Goal: Task Accomplishment & Management: Use online tool/utility

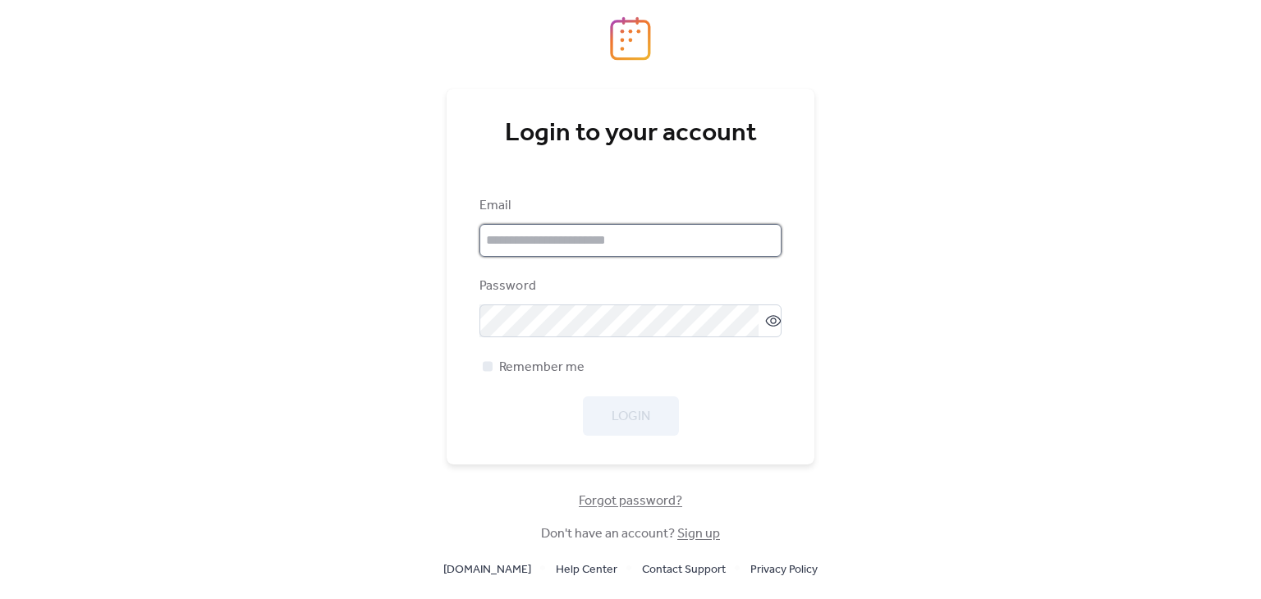
click at [598, 237] on input "email" at bounding box center [630, 240] width 302 height 33
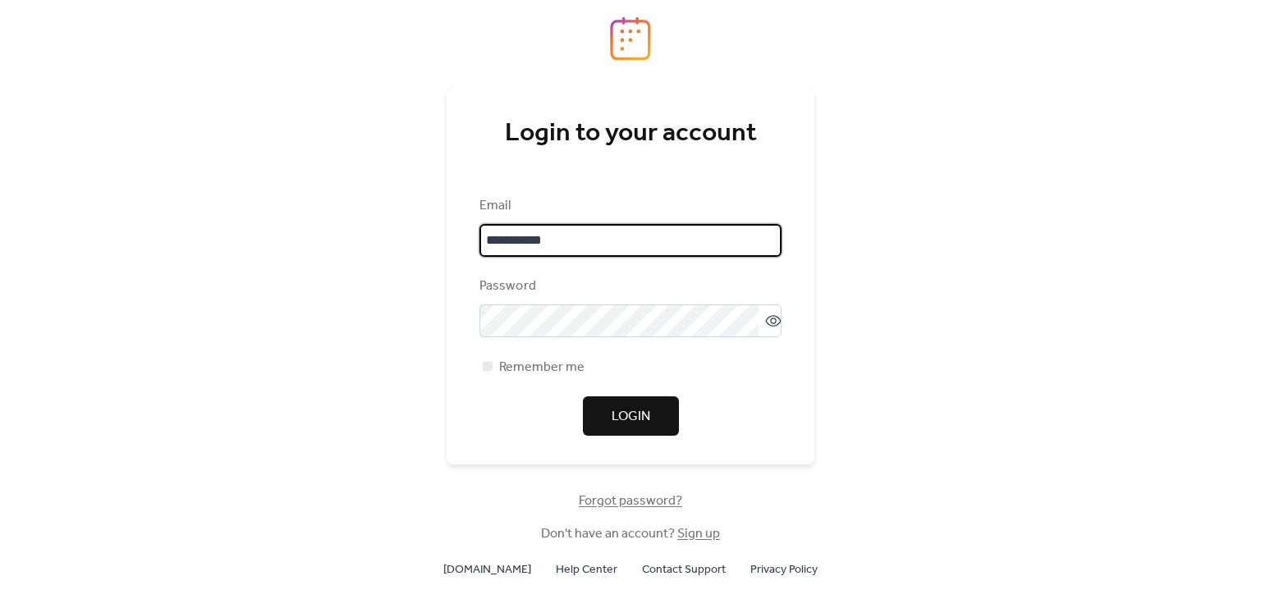
type input "**********"
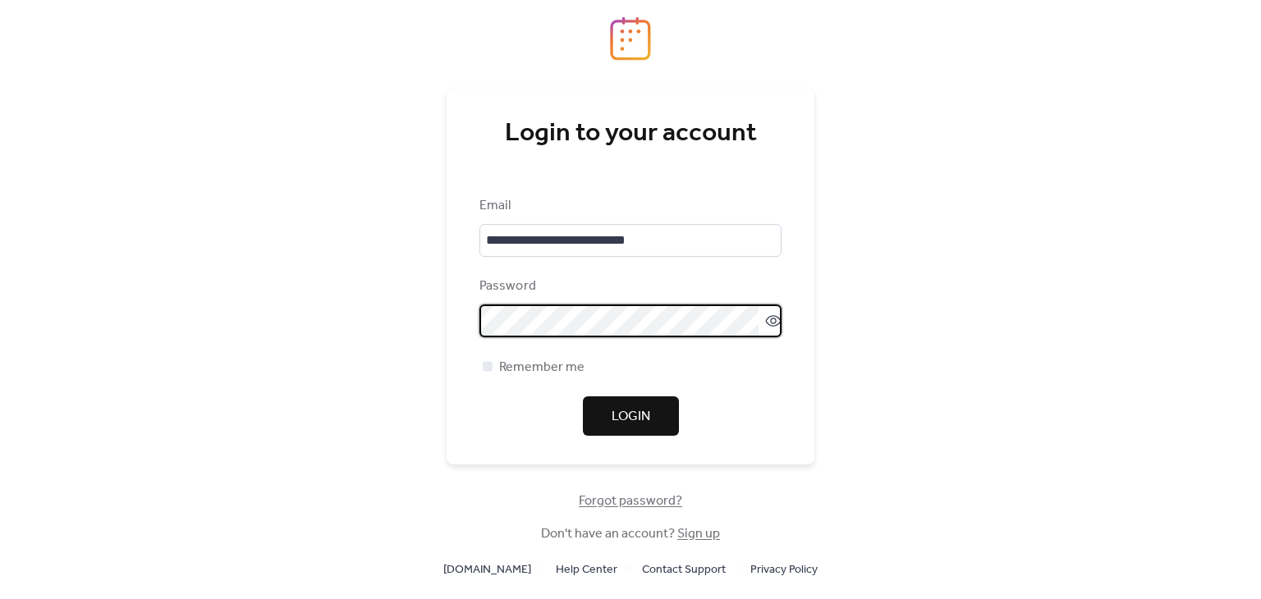
click at [619, 410] on span "Login" at bounding box center [631, 417] width 39 height 20
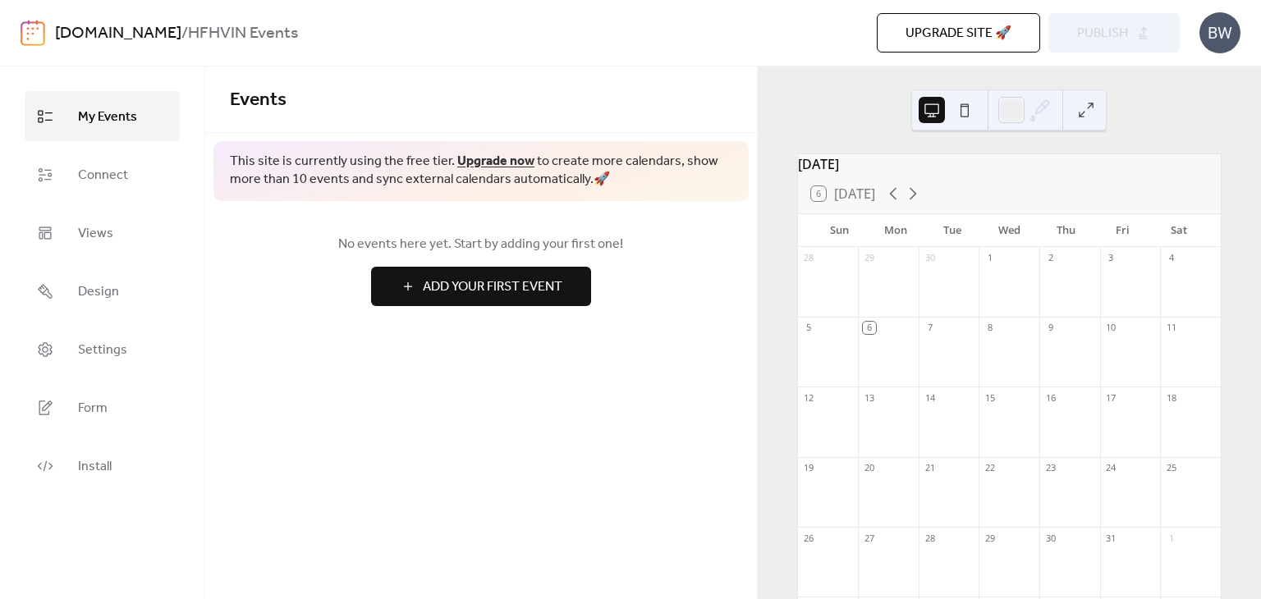
click at [259, 336] on div "No events here yet. Start by adding your first one! Add Your First Event" at bounding box center [481, 270] width 552 height 138
click at [1217, 23] on div "BW" at bounding box center [1219, 32] width 41 height 41
click at [1175, 78] on span "Account" at bounding box center [1187, 74] width 48 height 20
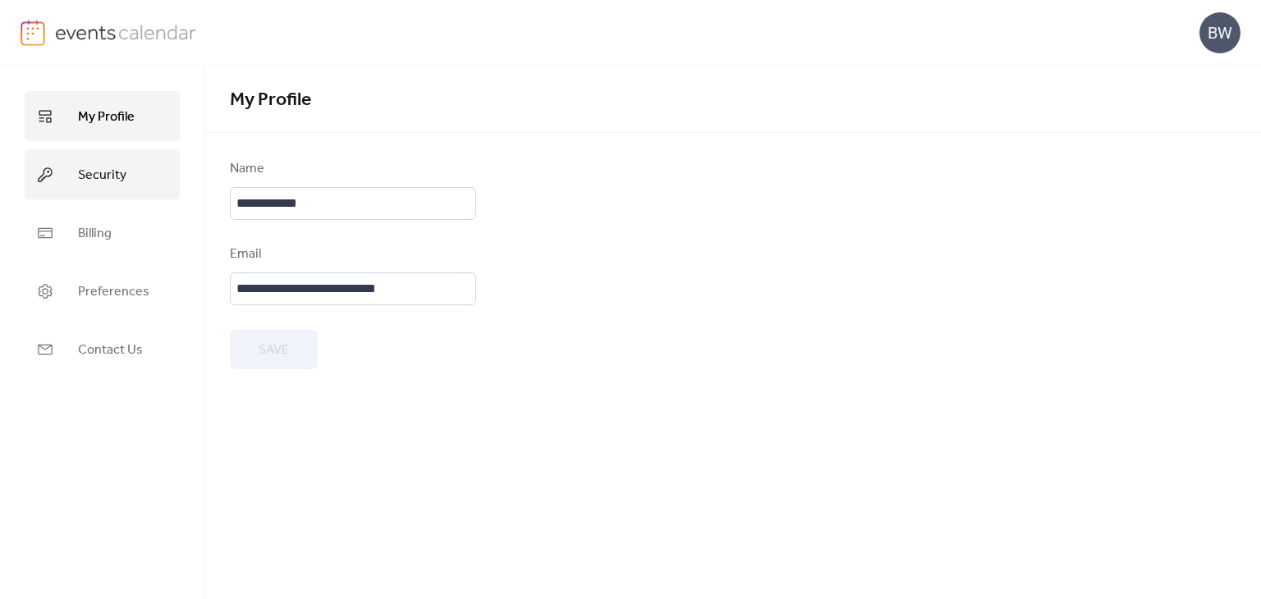
click at [126, 171] on link "Security" at bounding box center [102, 174] width 155 height 50
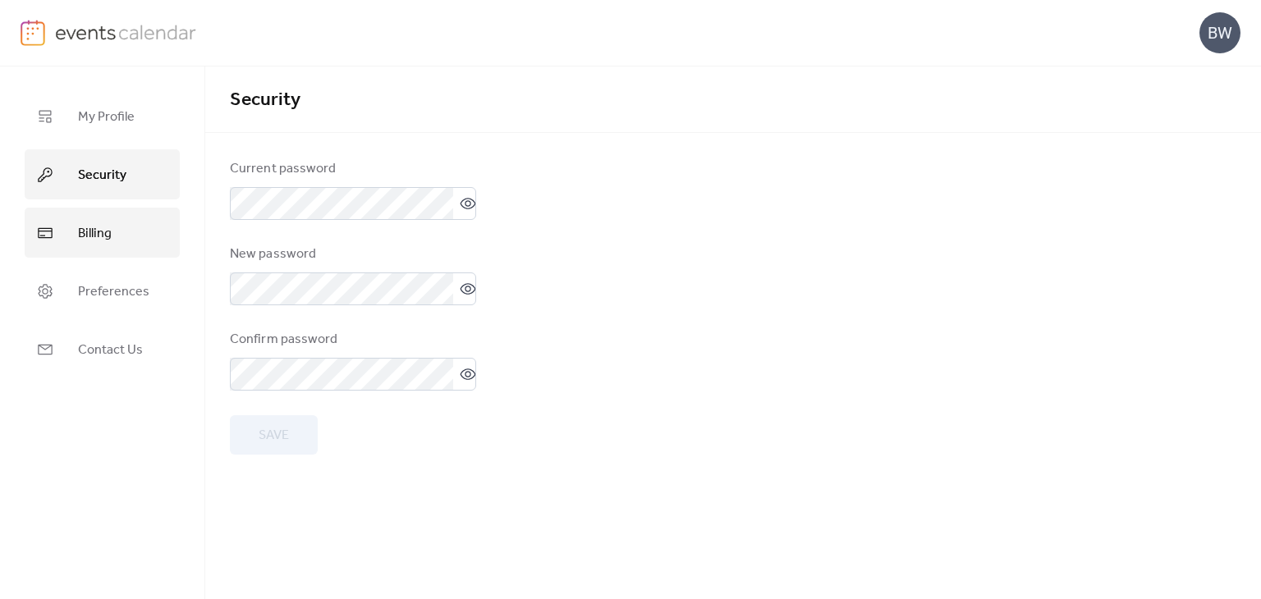
click at [116, 230] on link "Billing" at bounding box center [102, 233] width 155 height 50
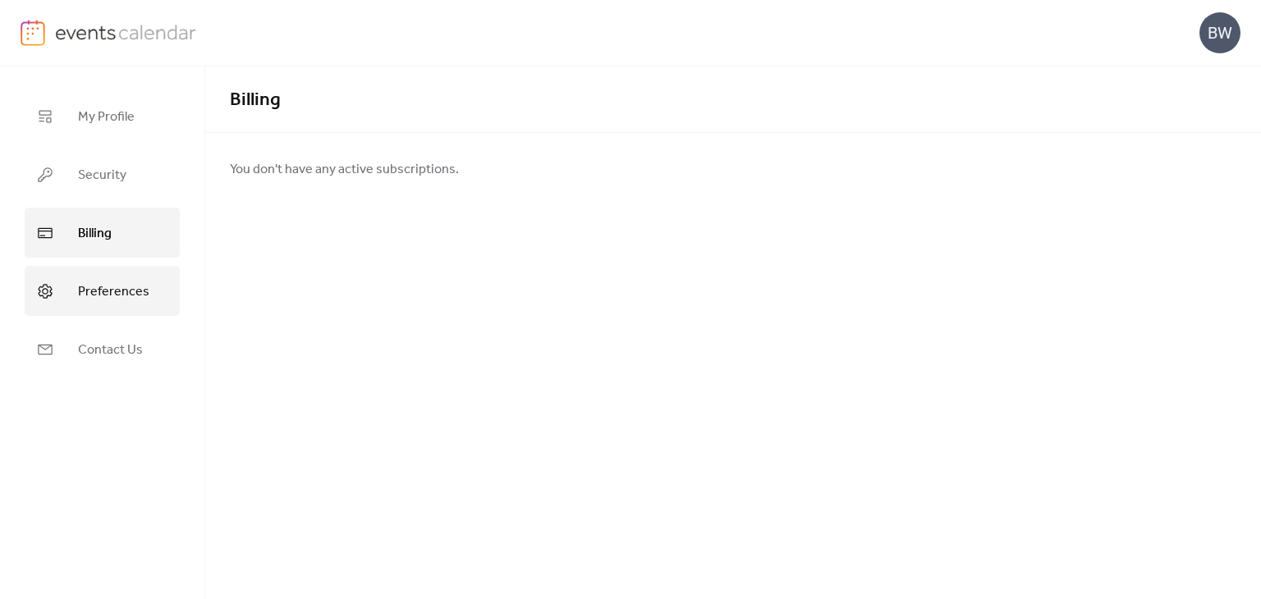
click at [120, 290] on span "Preferences" at bounding box center [113, 291] width 71 height 25
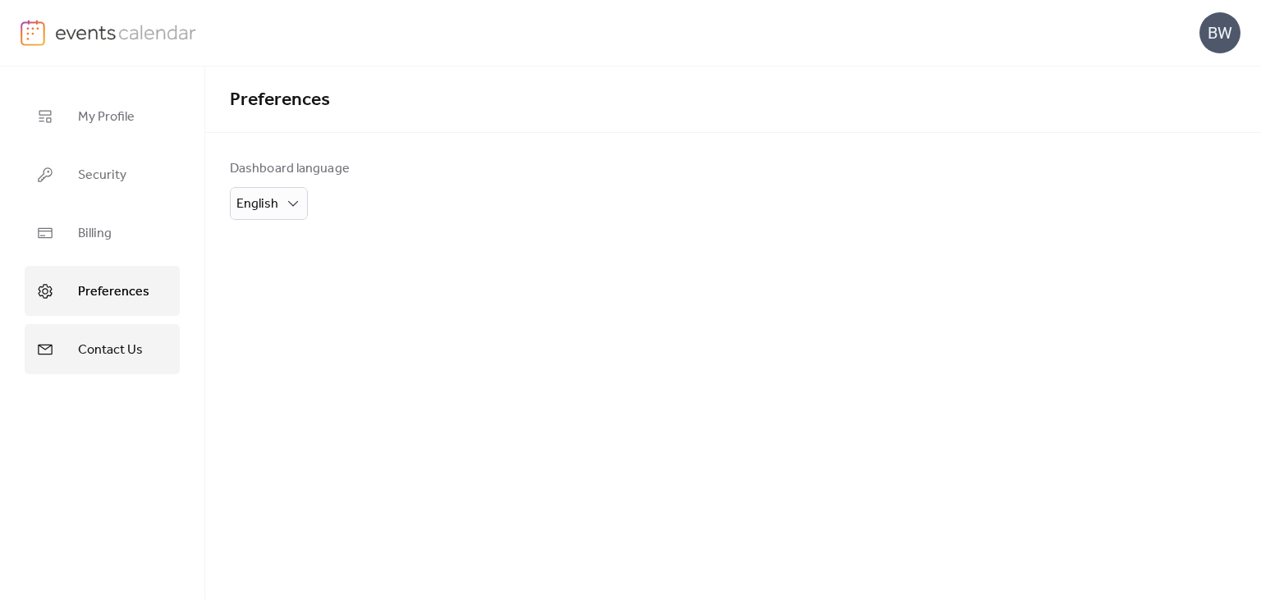
click at [132, 330] on link "Contact Us" at bounding box center [102, 349] width 155 height 50
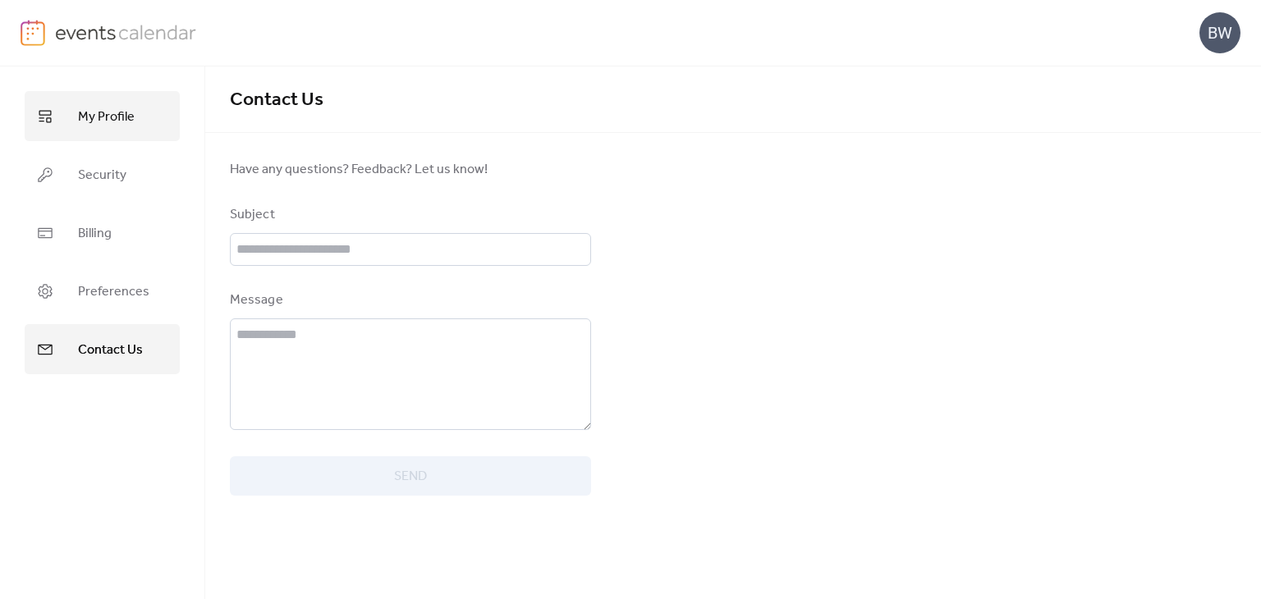
click at [116, 115] on span "My Profile" at bounding box center [106, 116] width 57 height 25
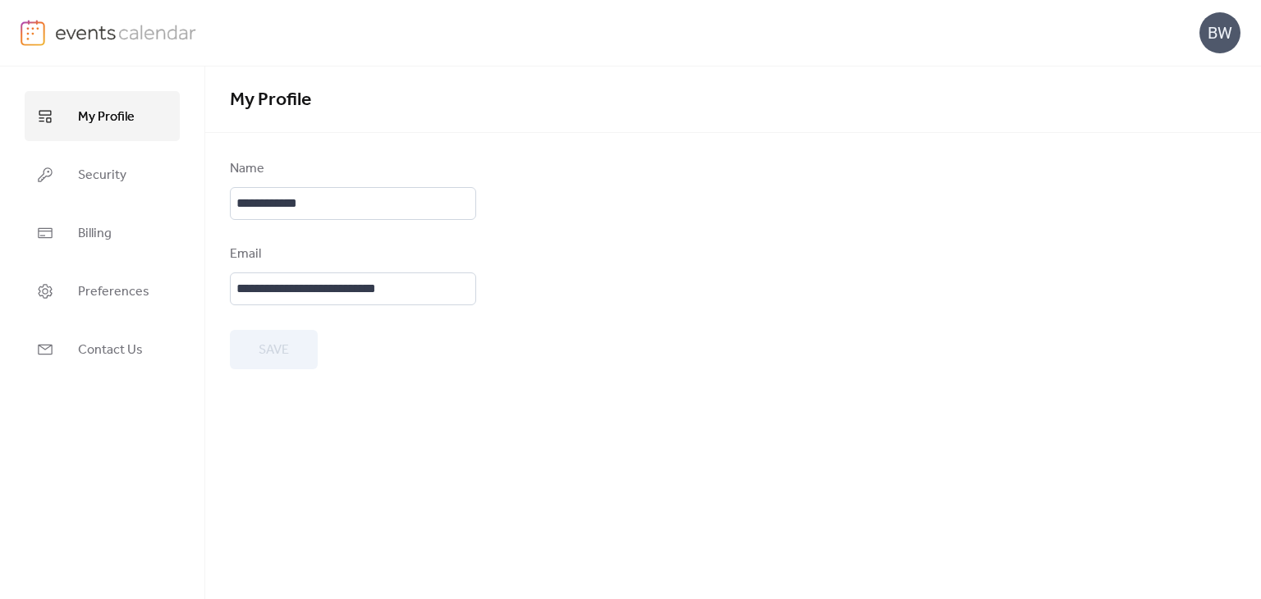
click at [39, 43] on img at bounding box center [33, 33] width 25 height 26
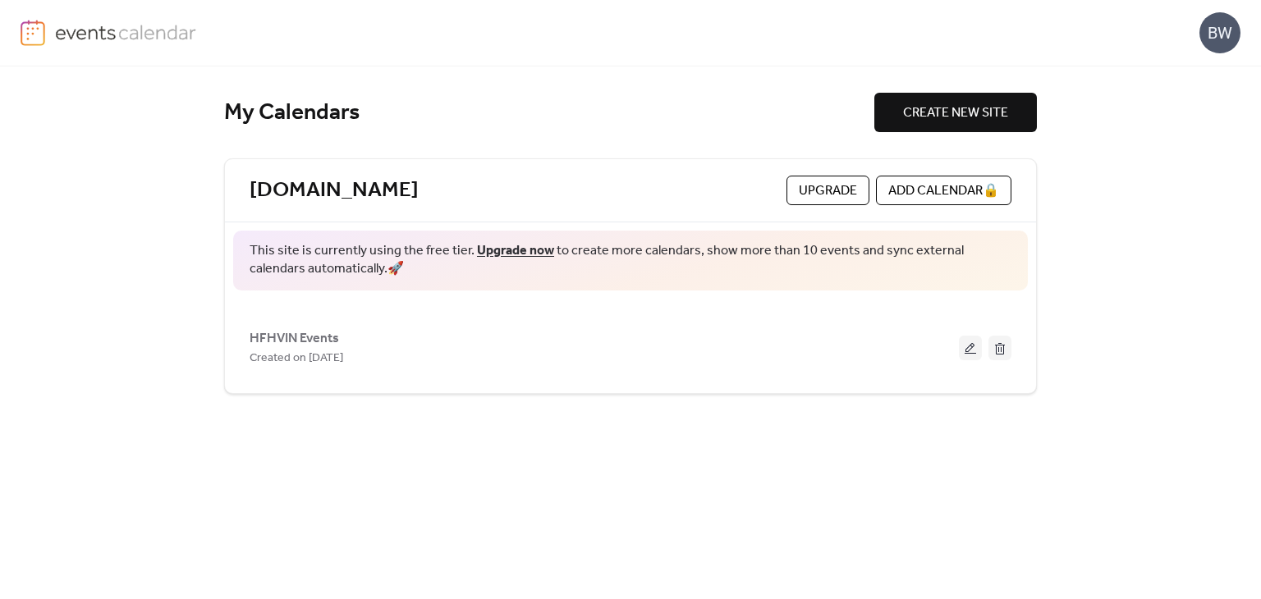
click at [679, 478] on div "My Calendars CREATE NEW SITE HFHVIN.com Upgrade ADD CALENDAR 🔒 This site is cur…" at bounding box center [631, 332] width 854 height 533
click at [529, 247] on link "Upgrade now" at bounding box center [515, 250] width 77 height 25
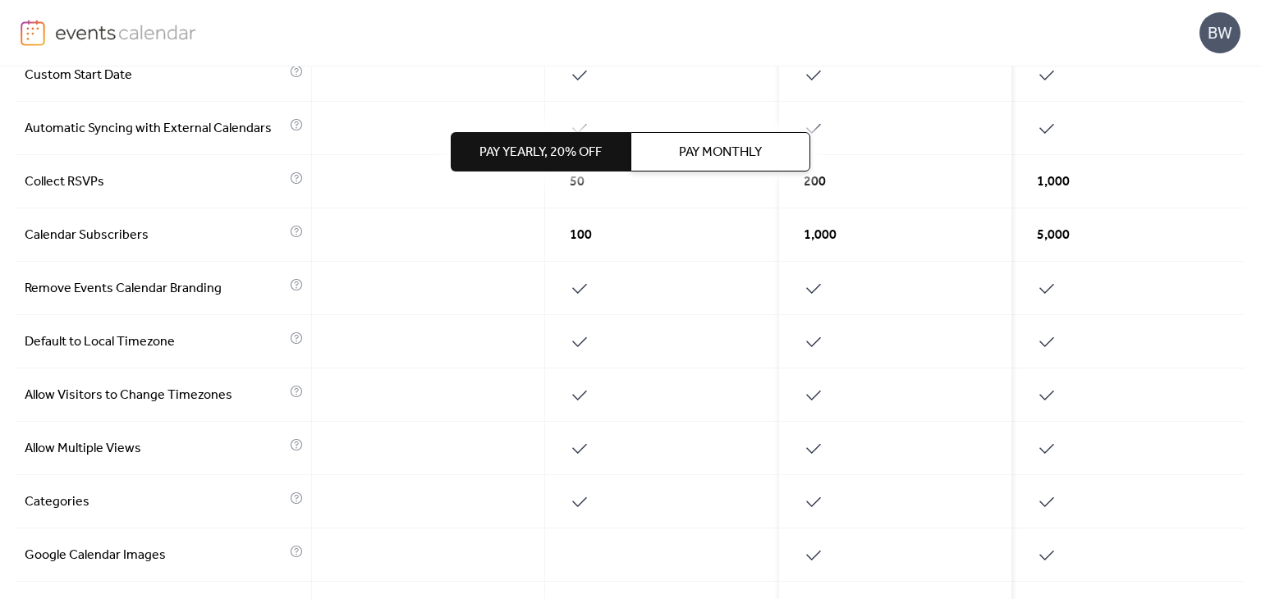
scroll to position [801, 0]
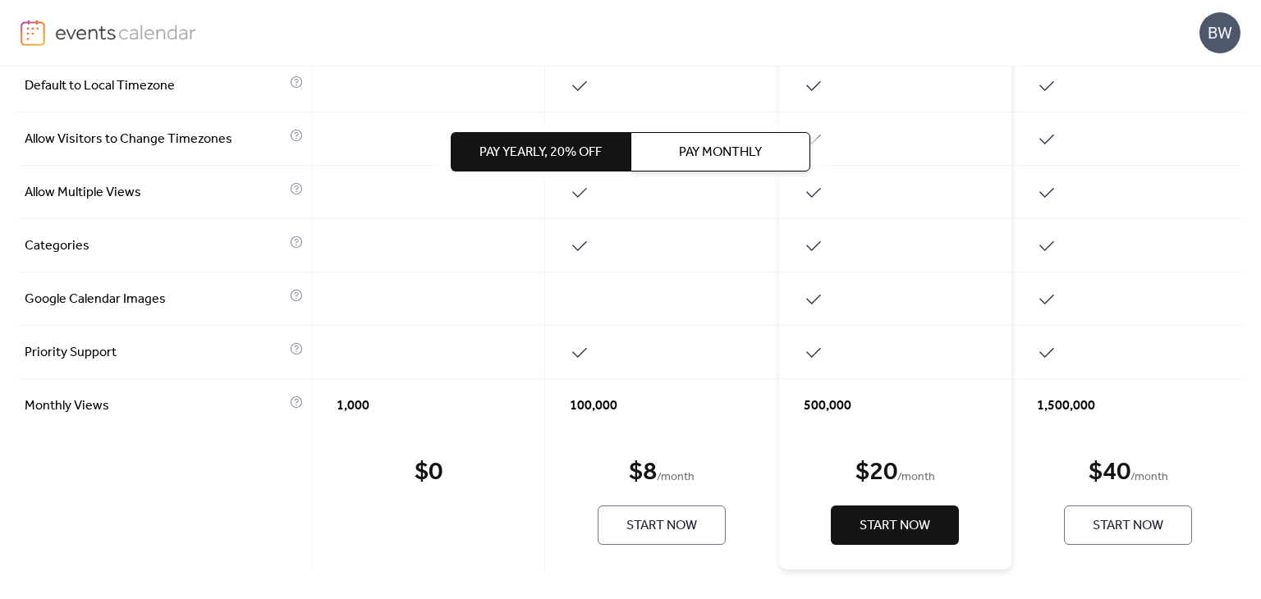
click at [689, 156] on span "Pay Monthly" at bounding box center [720, 153] width 83 height 20
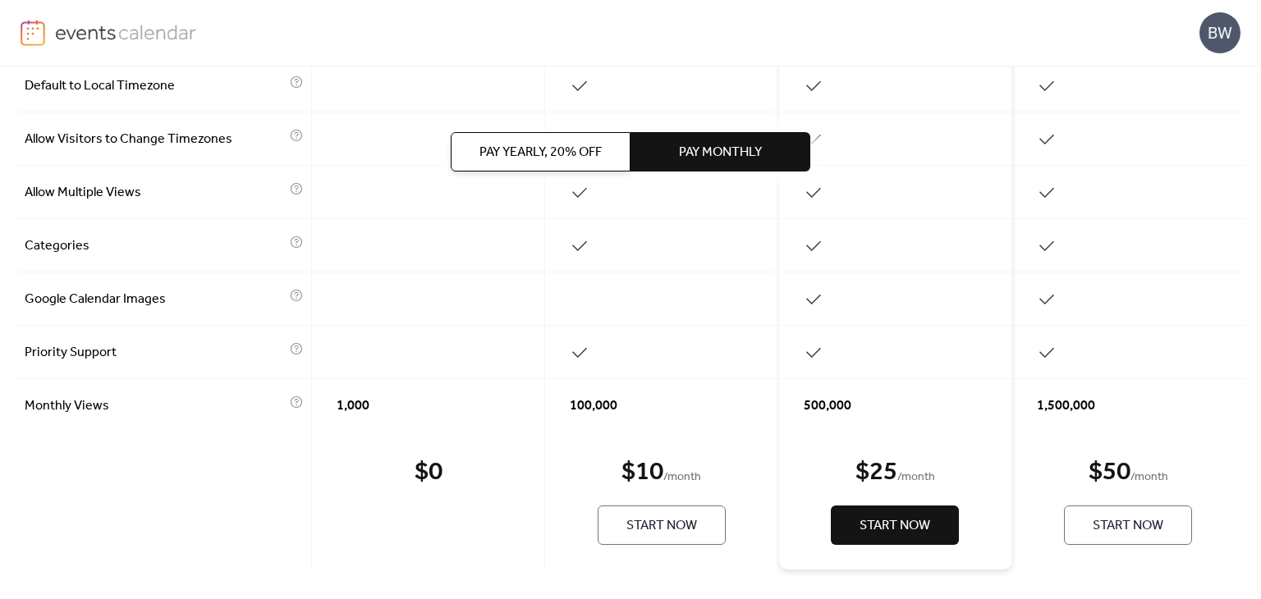
click at [571, 153] on span "Pay Yearly, 20% off" at bounding box center [540, 153] width 122 height 20
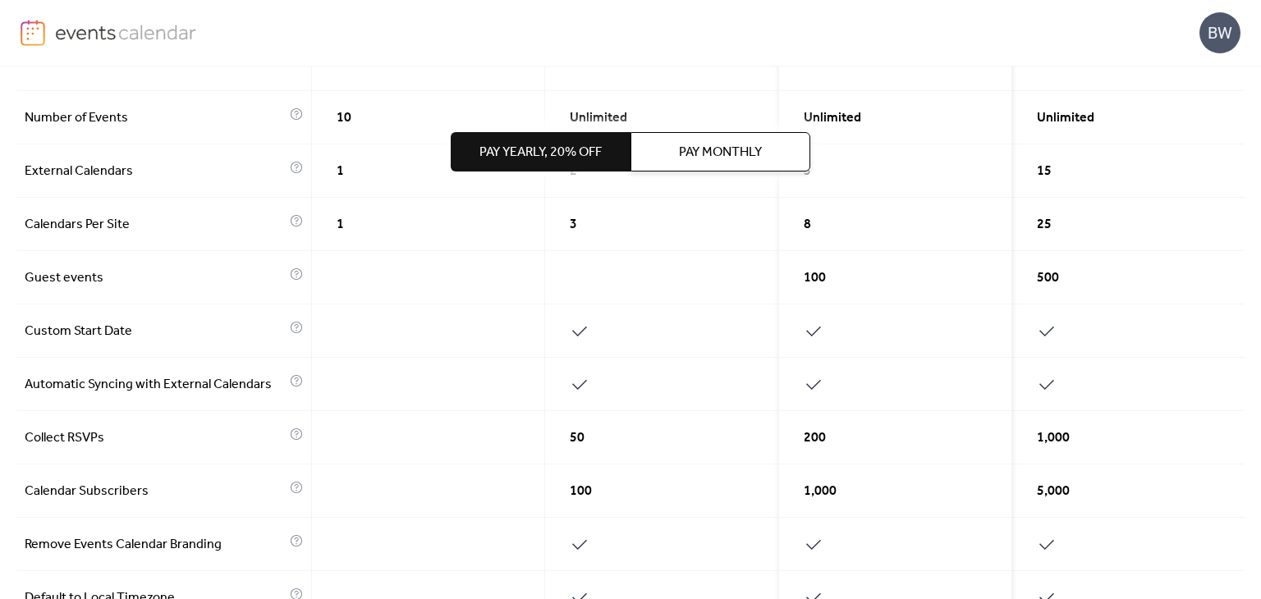
scroll to position [0, 0]
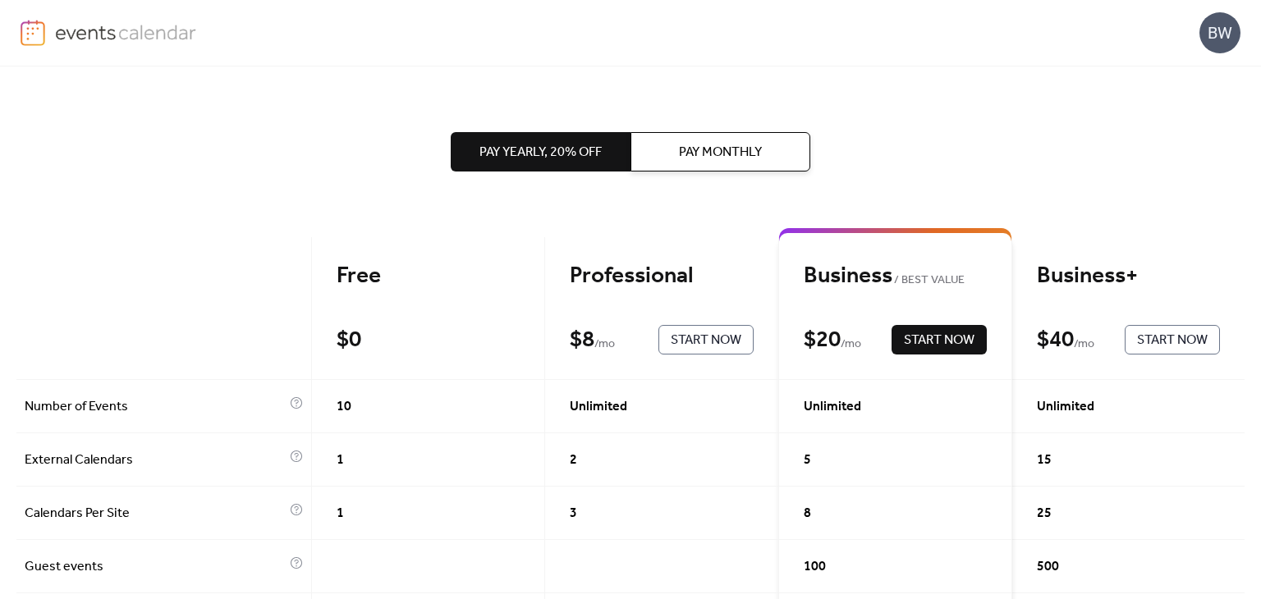
click at [26, 27] on img at bounding box center [33, 33] width 25 height 26
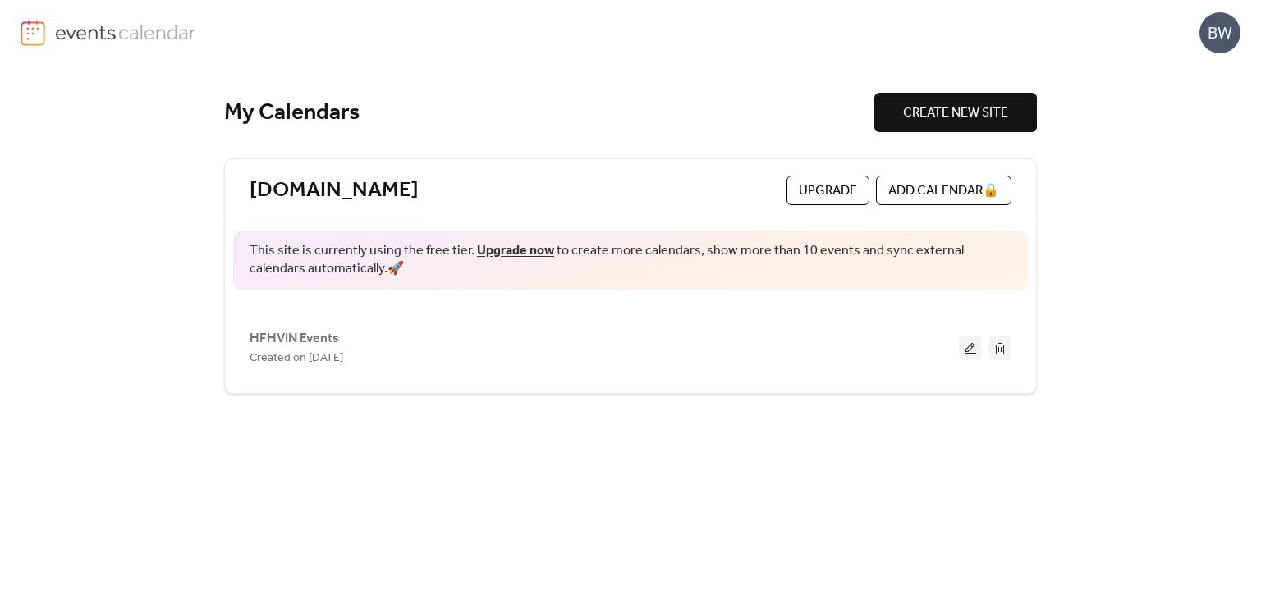
click at [48, 34] on link at bounding box center [109, 33] width 176 height 26
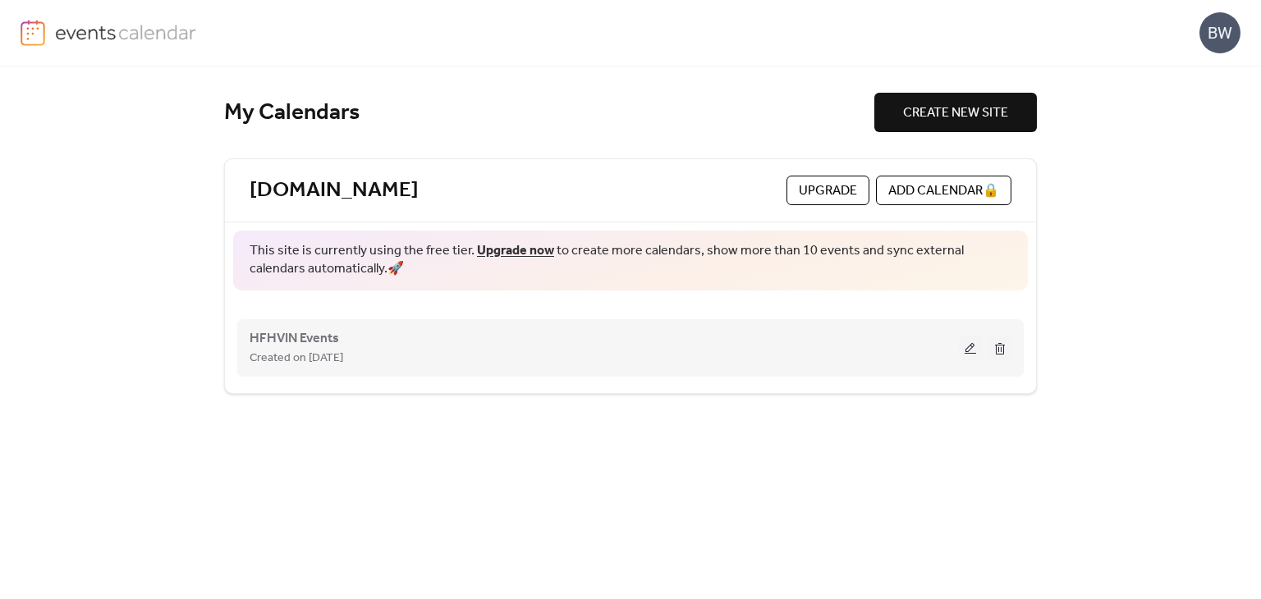
click at [566, 372] on div "HFHVIN Events Created on 25-Jul-2025" at bounding box center [631, 348] width 762 height 66
click at [394, 364] on div "Created on 25-Jul-2025" at bounding box center [604, 358] width 709 height 20
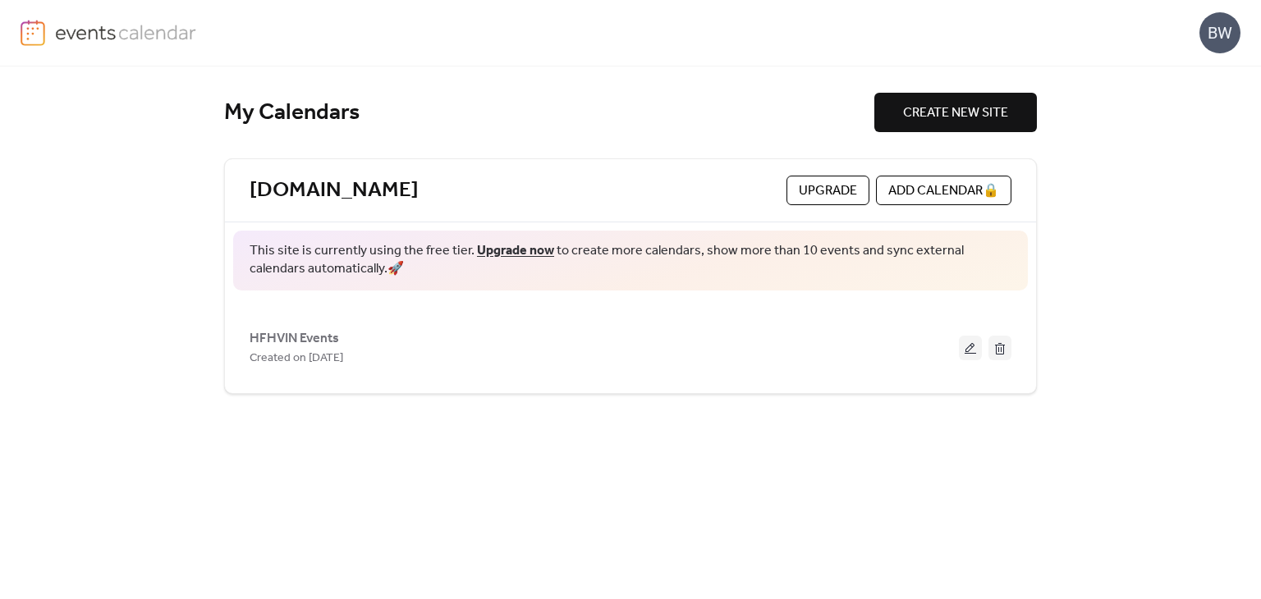
click at [1230, 47] on div "BW" at bounding box center [1219, 32] width 41 height 41
click at [1208, 82] on span "Account" at bounding box center [1187, 74] width 48 height 20
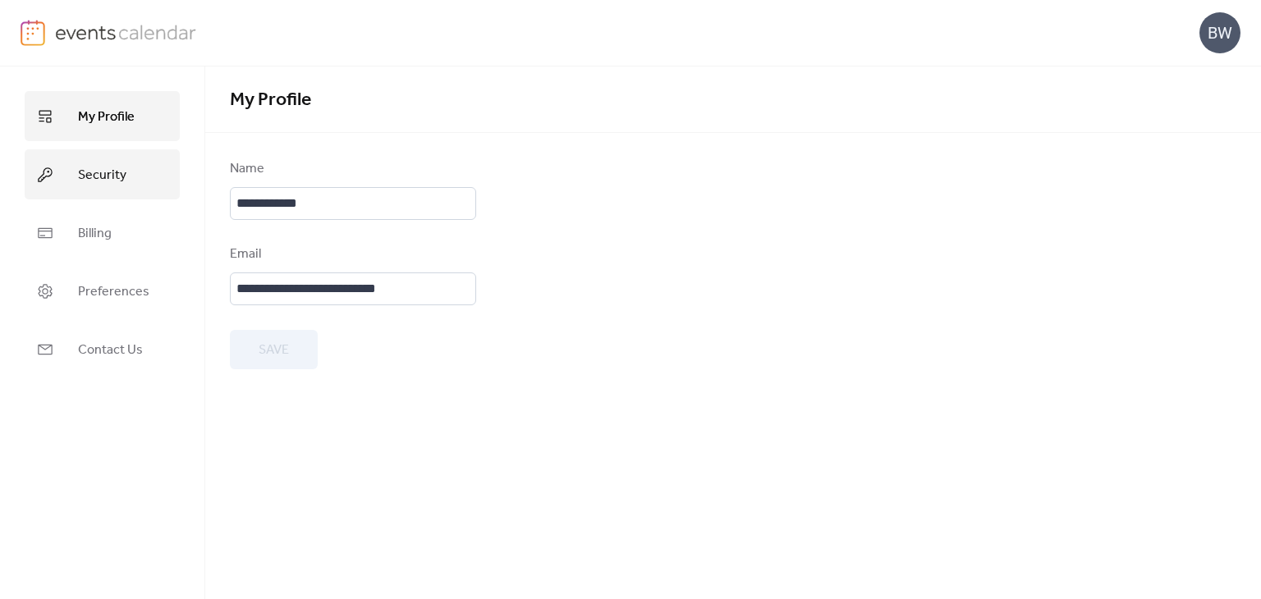
click at [135, 155] on link "Security" at bounding box center [102, 174] width 155 height 50
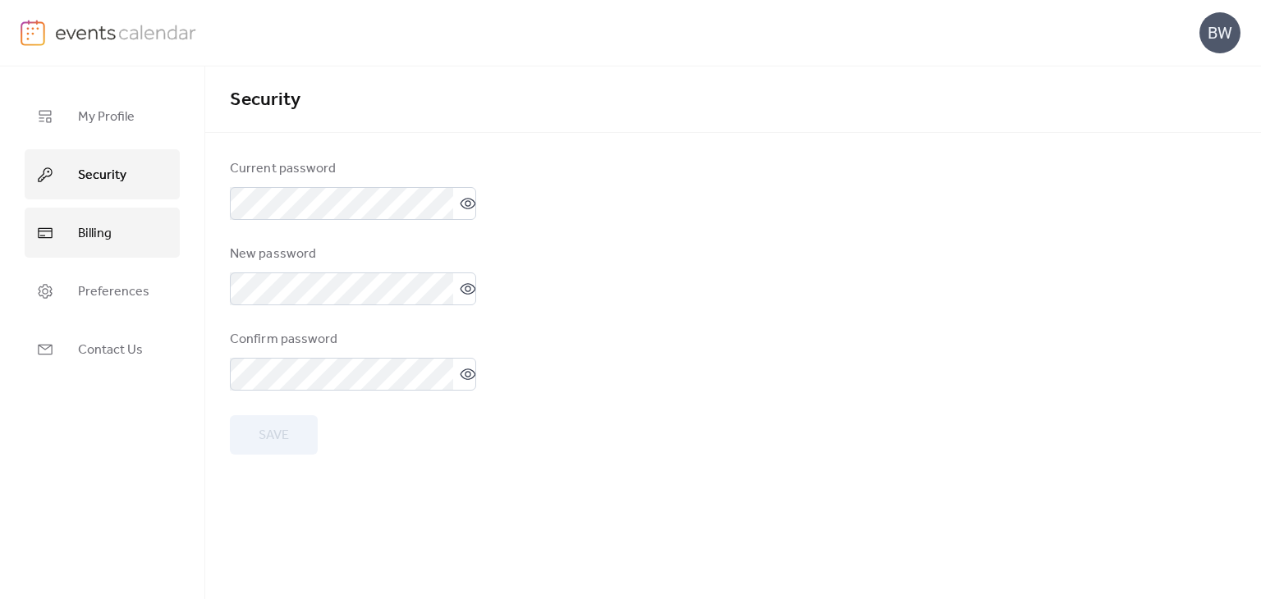
click at [90, 253] on link "Billing" at bounding box center [102, 233] width 155 height 50
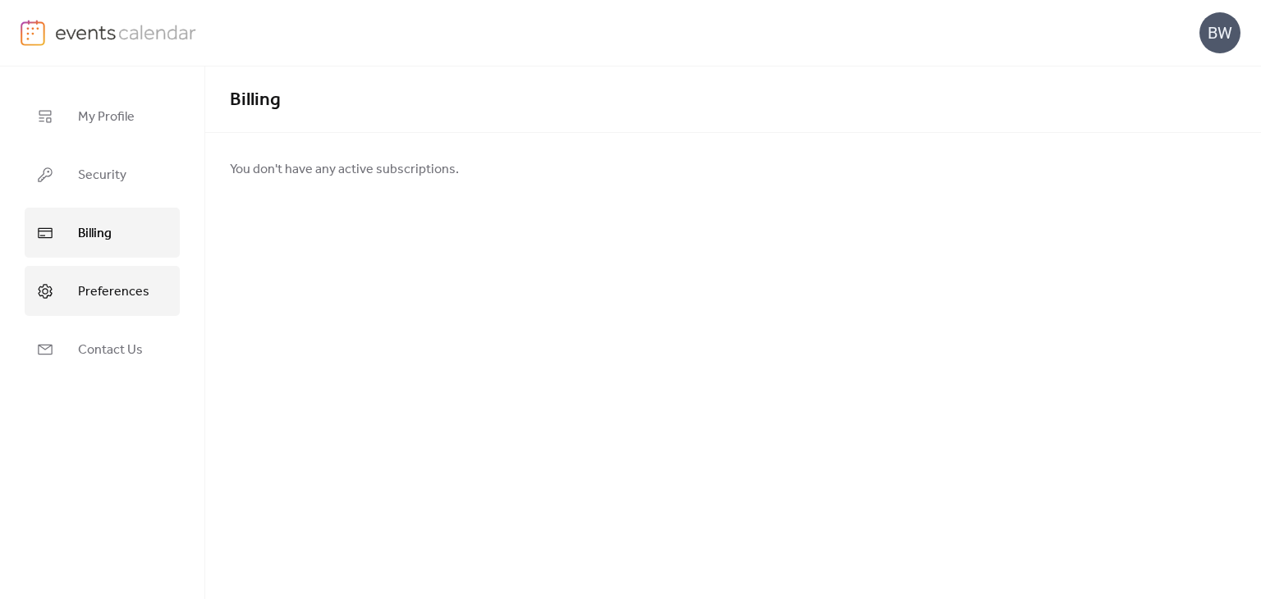
click at [95, 303] on link "Preferences" at bounding box center [102, 291] width 155 height 50
click at [131, 387] on div "My Profile Security Billing Preferences Contact Us" at bounding box center [102, 332] width 205 height 533
click at [119, 47] on div "BW" at bounding box center [631, 33] width 1220 height 66
click at [117, 33] on img at bounding box center [126, 32] width 142 height 25
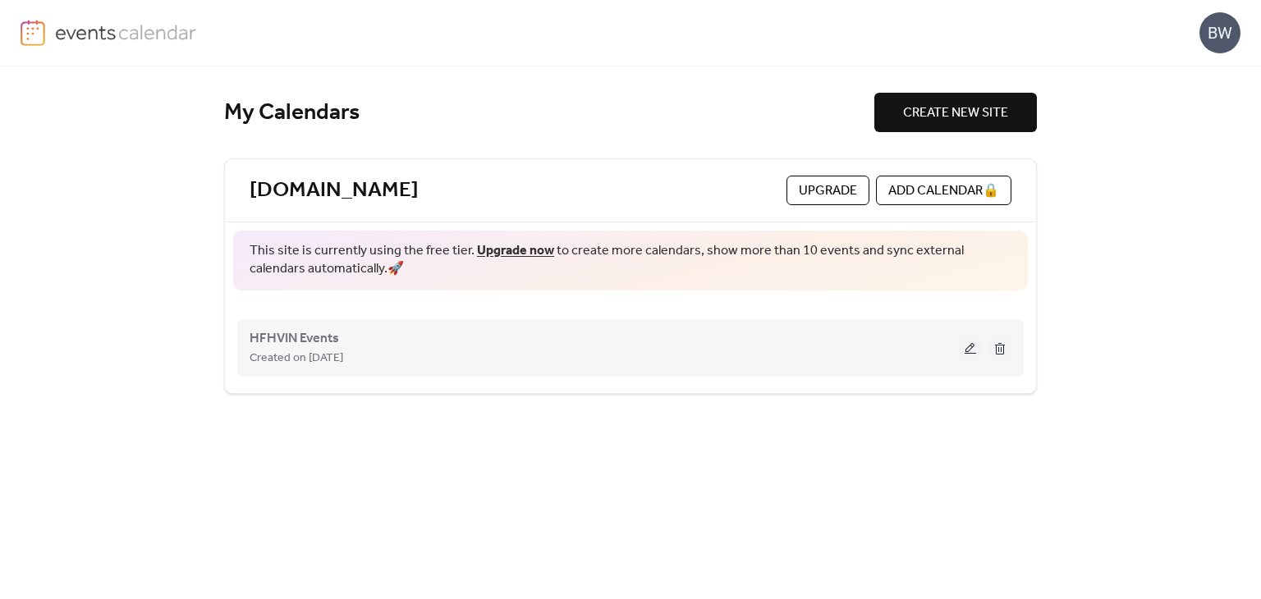
click at [282, 352] on span "Created on 25-Jul-2025" at bounding box center [297, 359] width 94 height 20
click at [290, 337] on span "HFHVIN Events" at bounding box center [294, 339] width 89 height 20
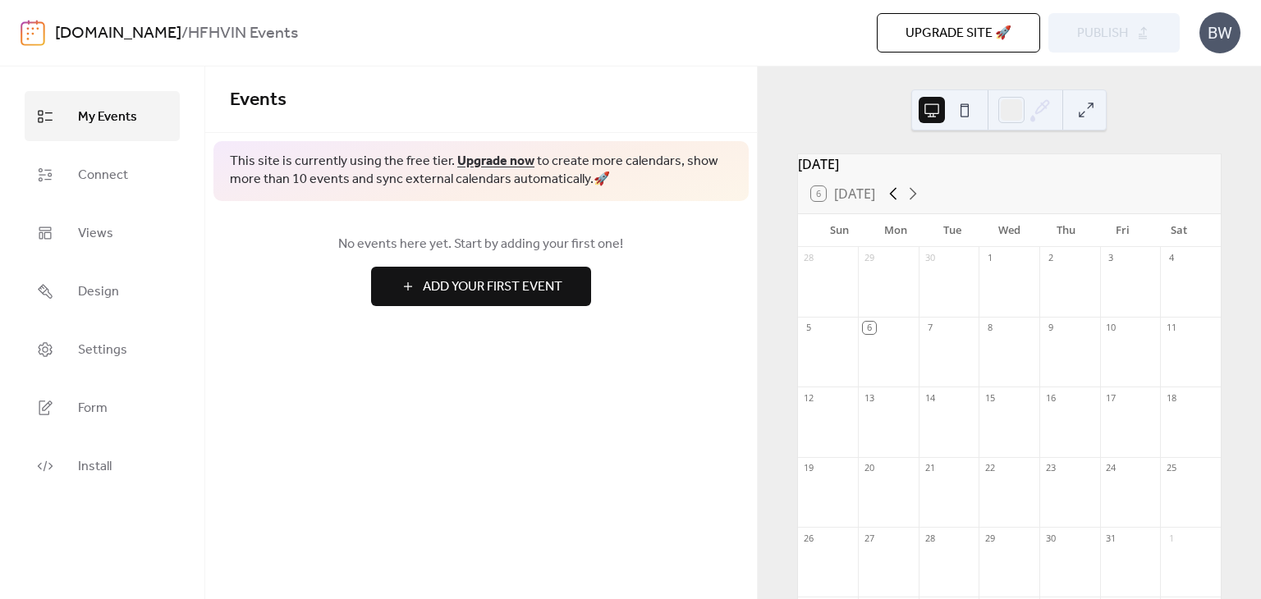
click at [889, 199] on icon at bounding box center [893, 194] width 20 height 20
click at [909, 202] on icon at bounding box center [913, 194] width 20 height 20
click at [62, 191] on link "Connect" at bounding box center [102, 174] width 155 height 50
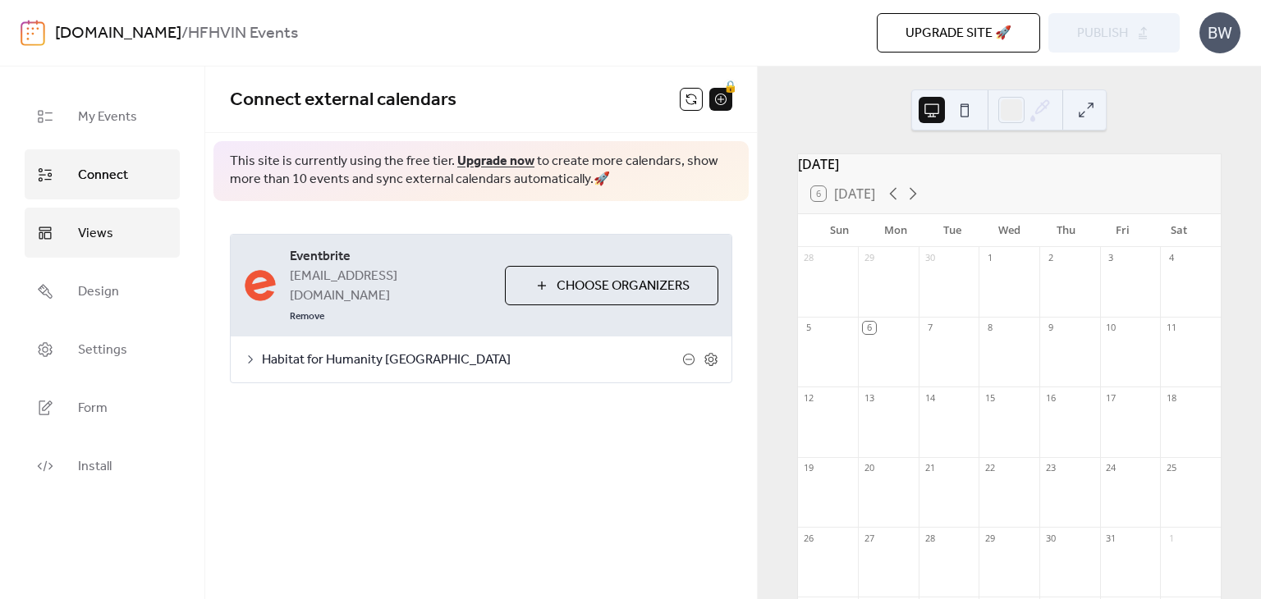
click at [140, 236] on link "Views" at bounding box center [102, 233] width 155 height 50
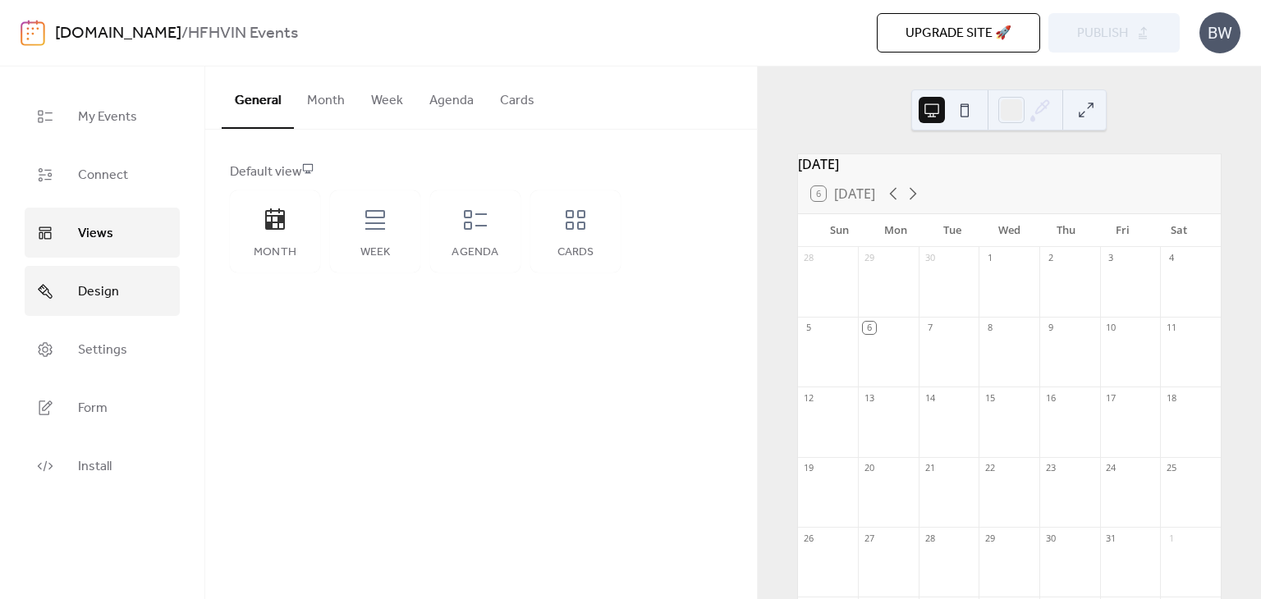
click at [97, 281] on span "Design" at bounding box center [98, 291] width 41 height 25
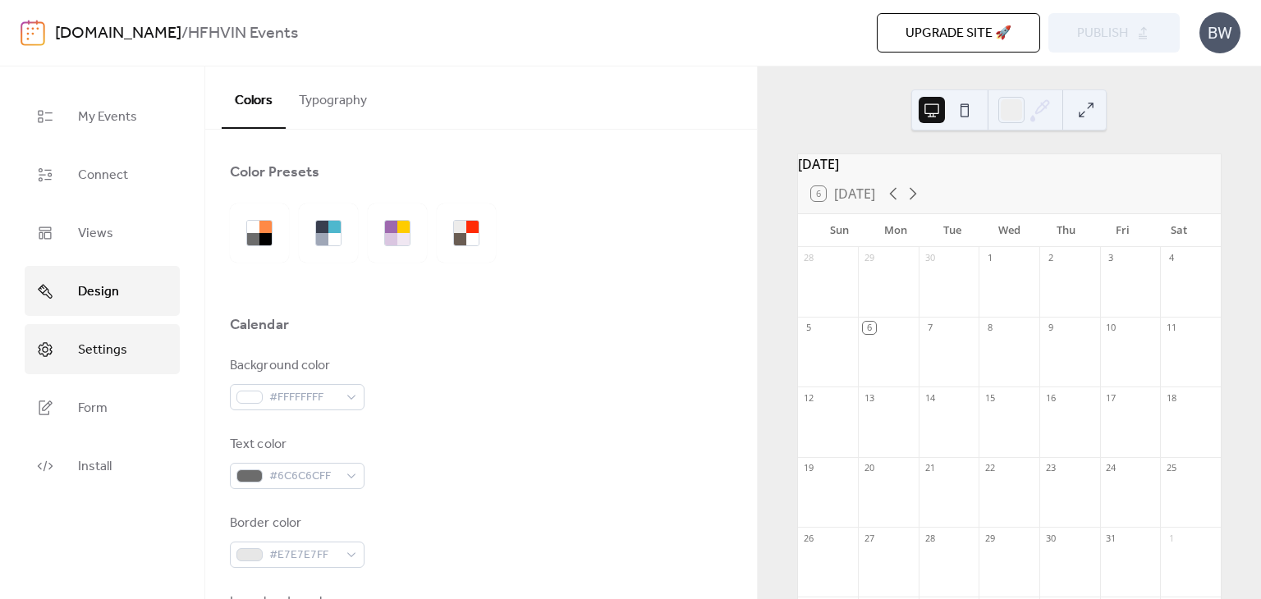
click at [95, 332] on link "Settings" at bounding box center [102, 349] width 155 height 50
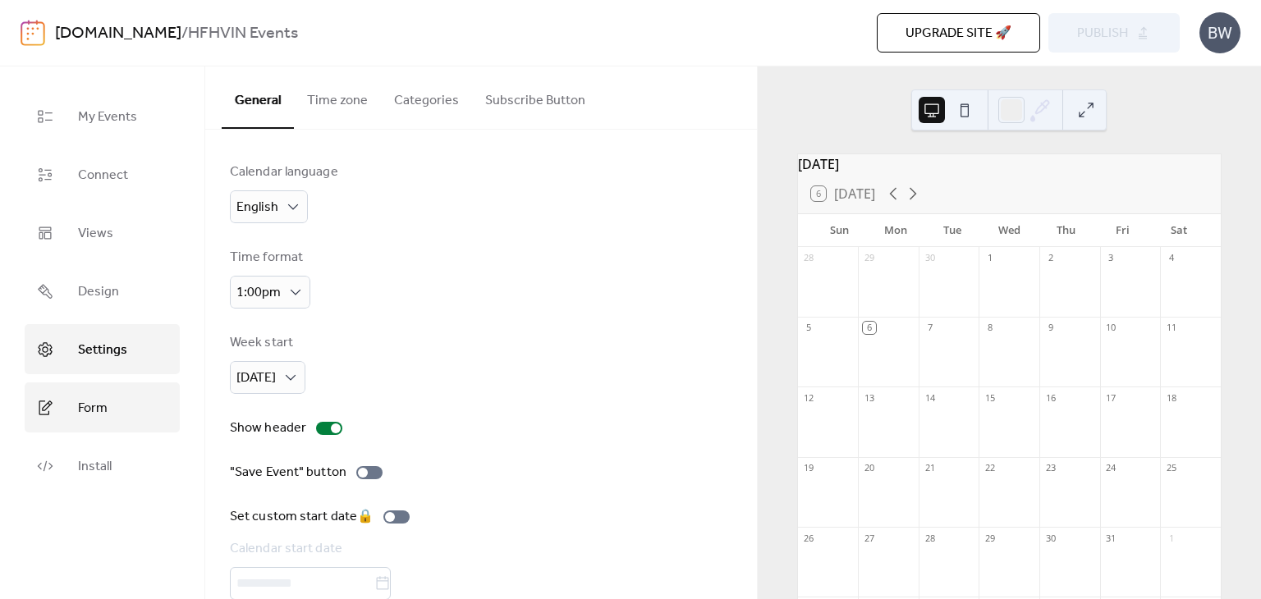
click at [85, 420] on link "Form" at bounding box center [102, 408] width 155 height 50
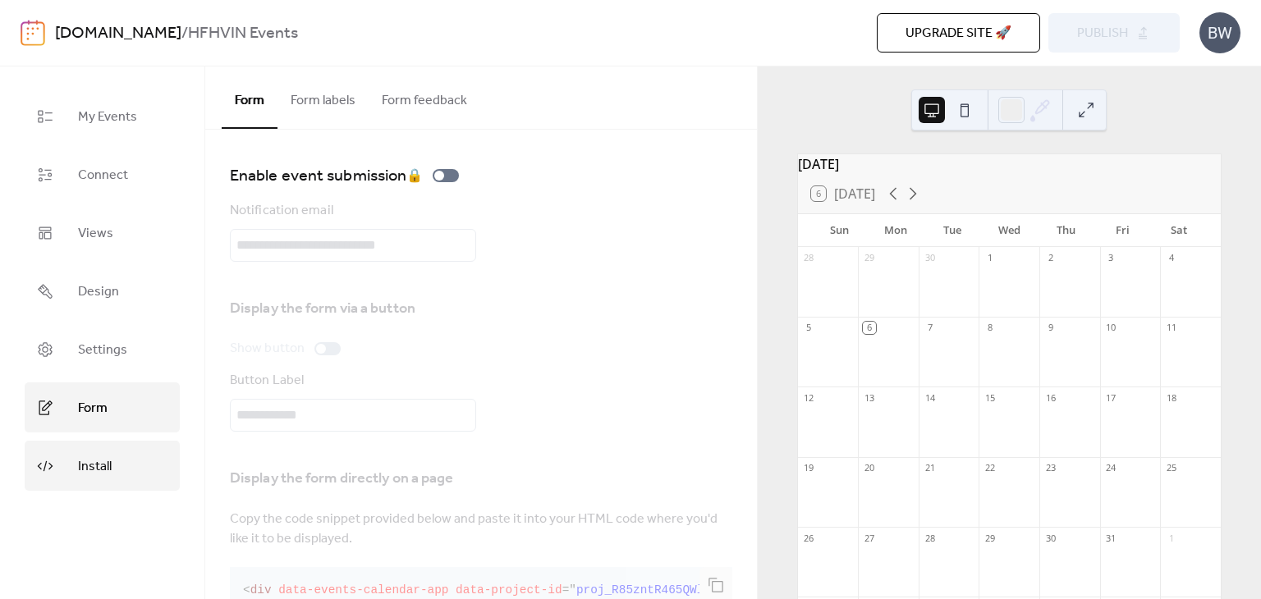
click at [96, 472] on span "Install" at bounding box center [95, 466] width 34 height 25
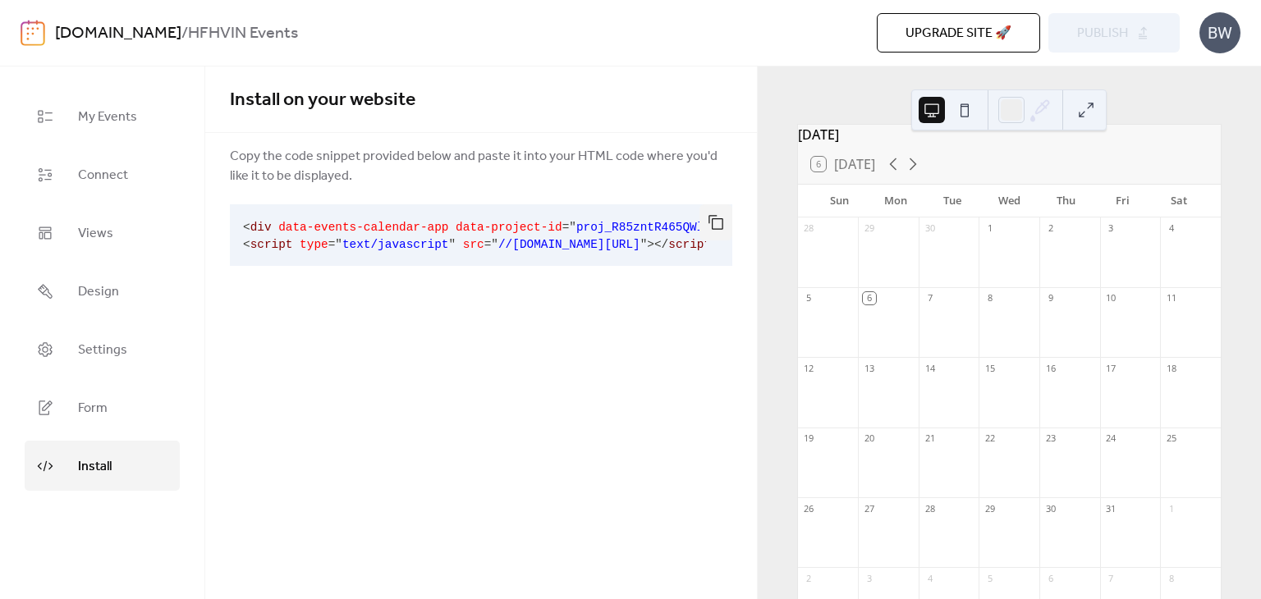
scroll to position [32, 0]
click at [897, 168] on icon at bounding box center [893, 162] width 20 height 20
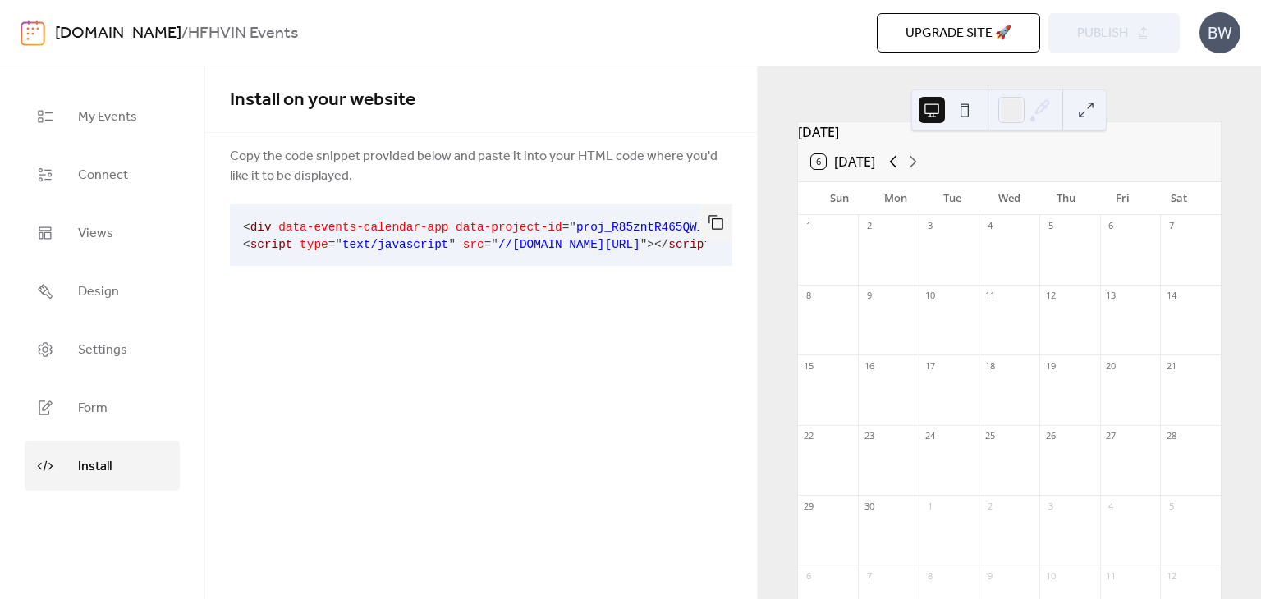
click at [897, 168] on icon at bounding box center [893, 162] width 20 height 20
click at [932, 167] on div "6 Today" at bounding box center [1009, 161] width 423 height 39
click at [918, 170] on icon at bounding box center [913, 162] width 20 height 20
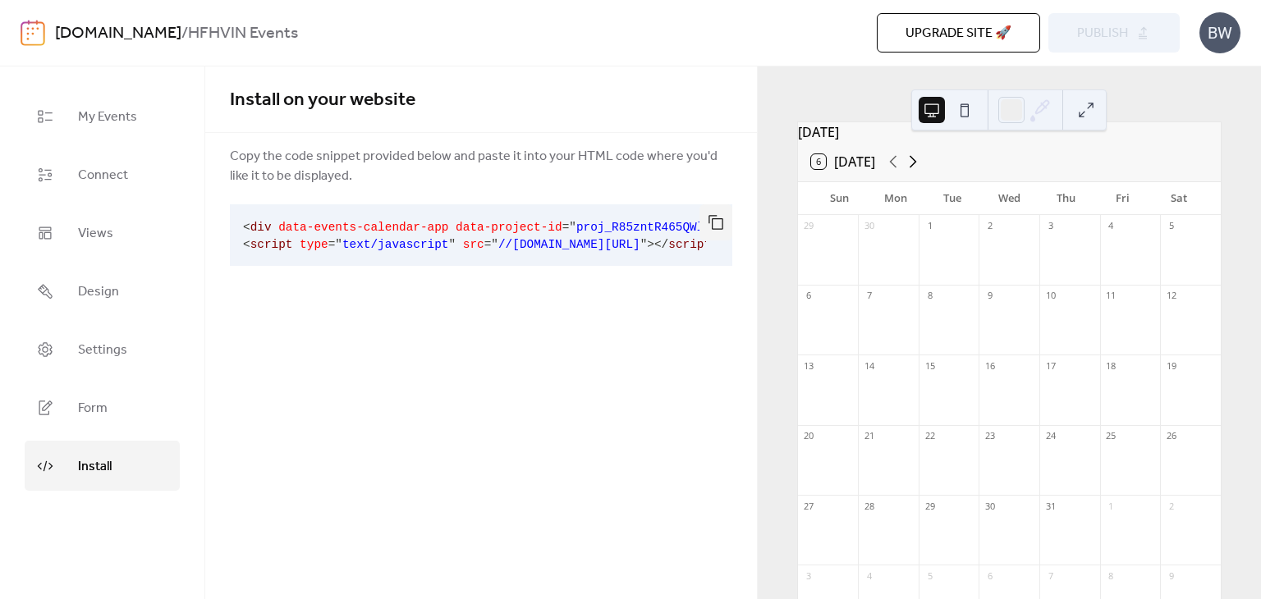
click at [918, 170] on icon at bounding box center [913, 162] width 20 height 20
click at [892, 172] on icon at bounding box center [893, 162] width 20 height 20
click at [27, 30] on img at bounding box center [33, 33] width 25 height 26
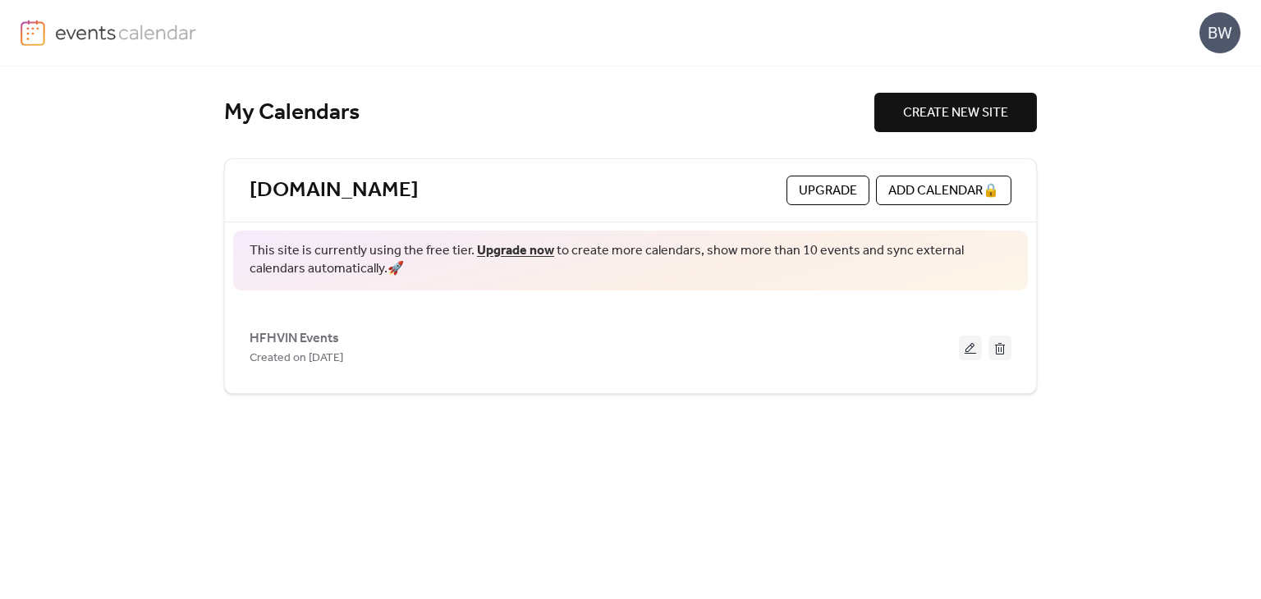
click at [502, 250] on link "Upgrade now" at bounding box center [515, 250] width 77 height 25
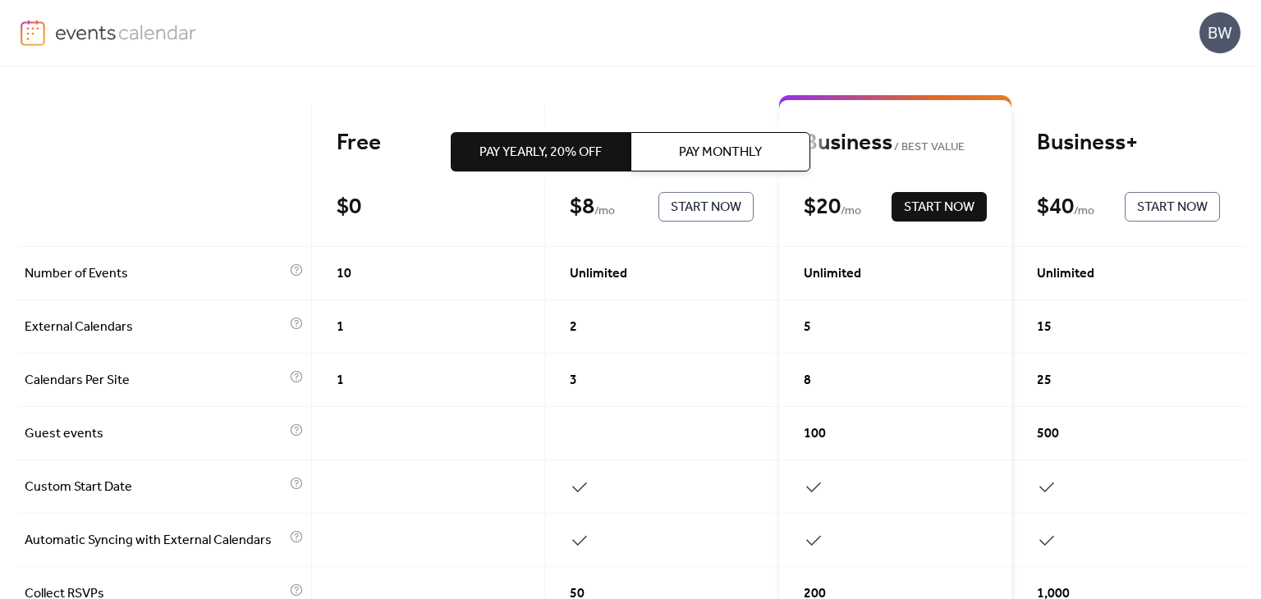
scroll to position [134, 0]
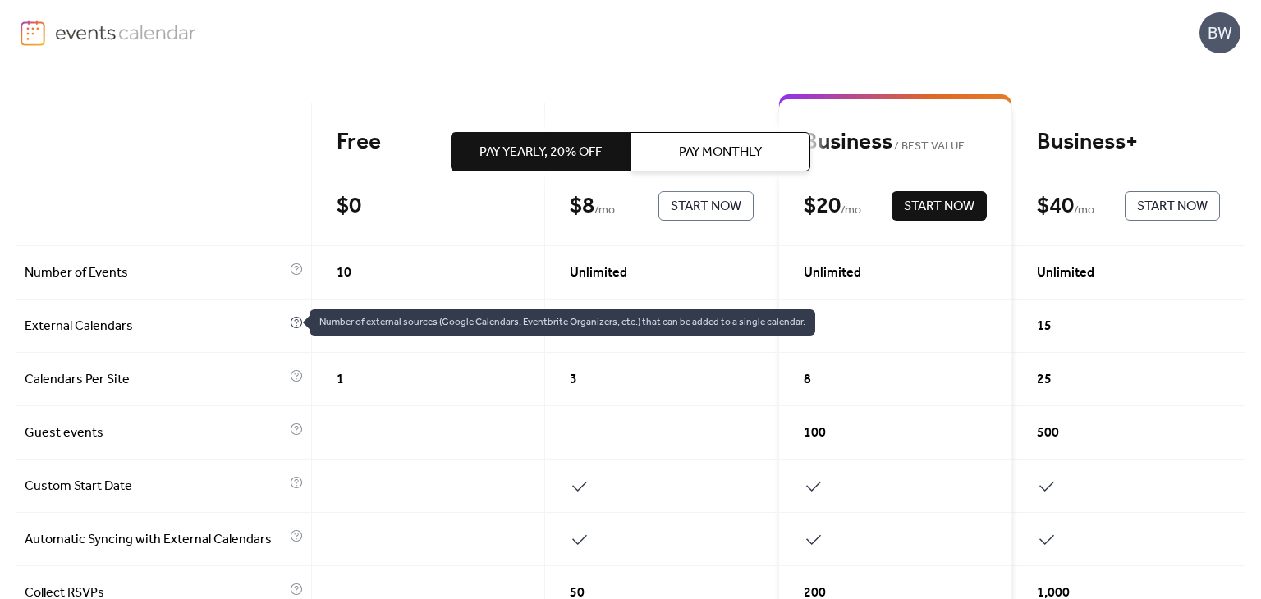
click at [295, 319] on icon at bounding box center [297, 321] width 4 height 5
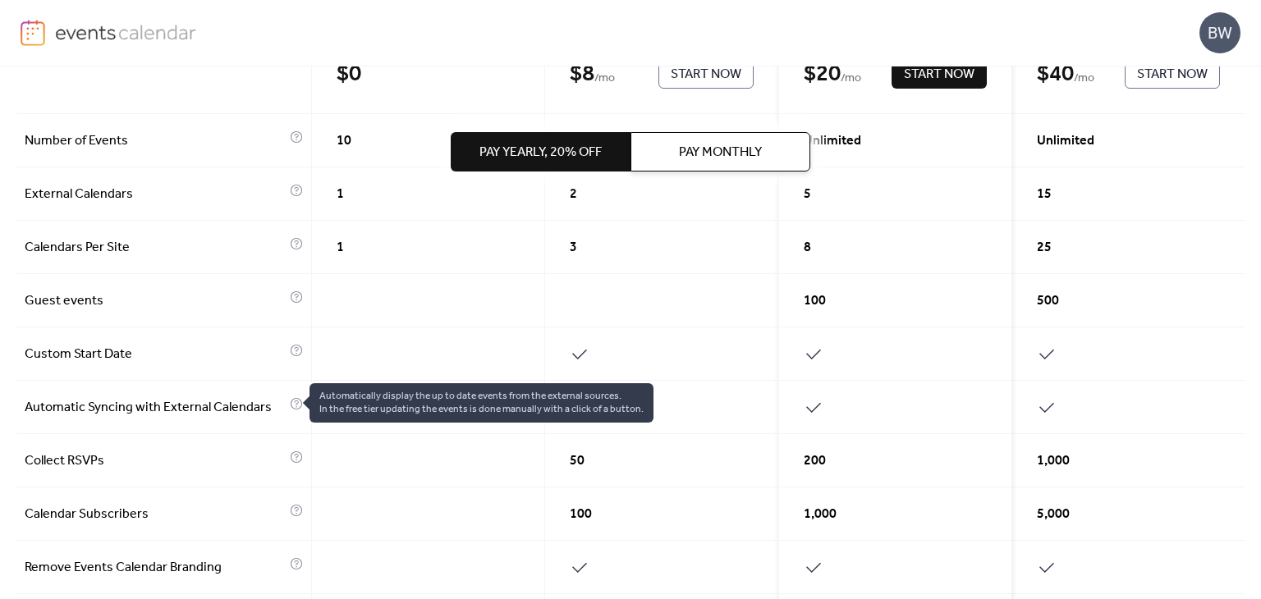
scroll to position [203, 0]
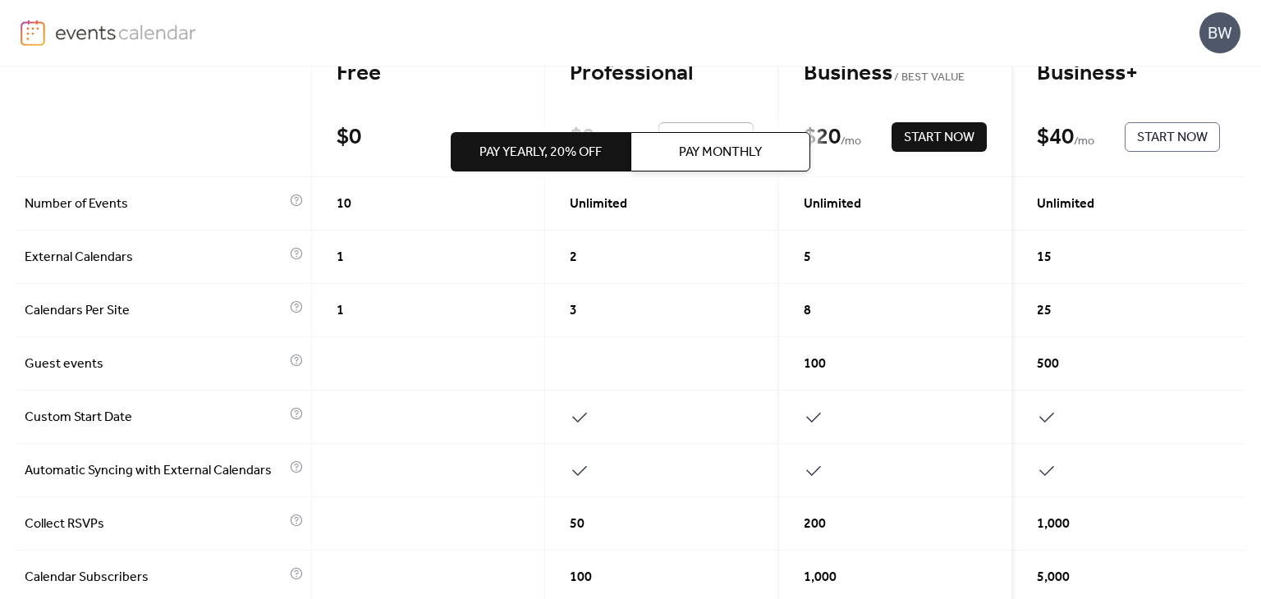
click at [44, 34] on img at bounding box center [33, 33] width 25 height 26
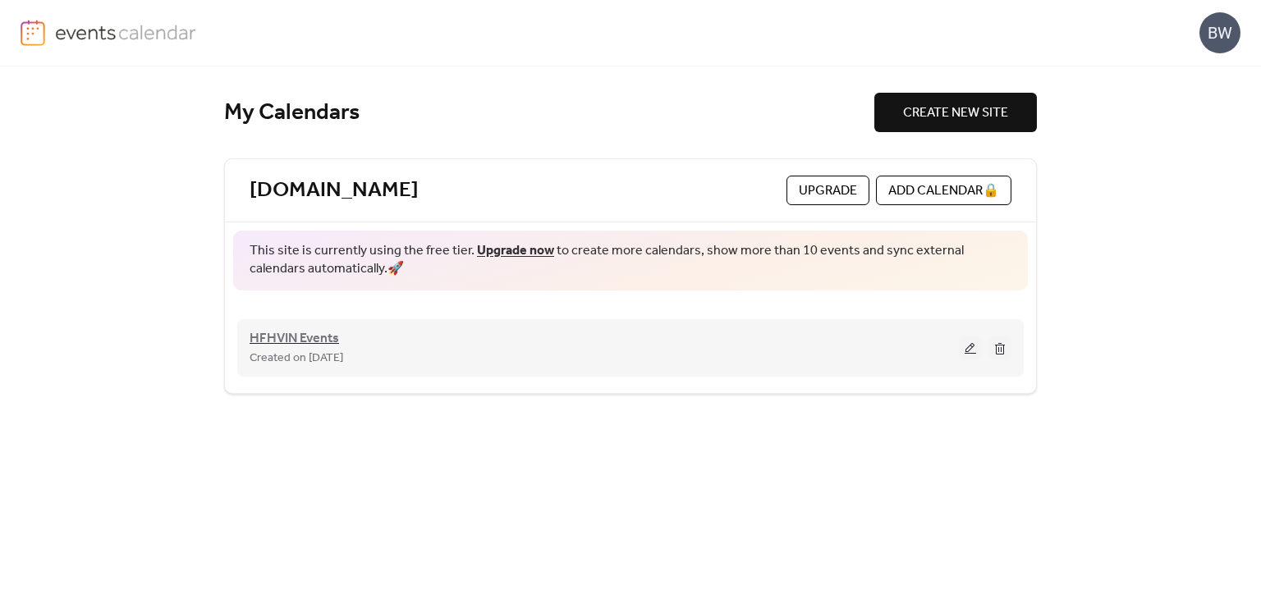
click at [315, 334] on span "HFHVIN Events" at bounding box center [294, 339] width 89 height 20
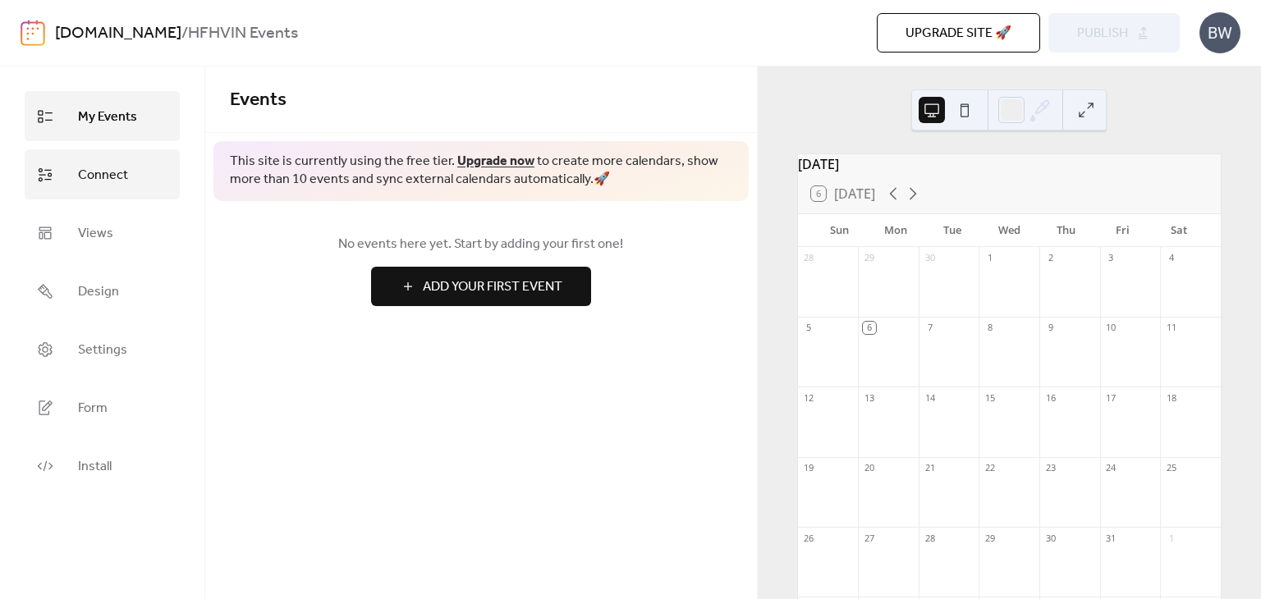
click at [125, 172] on span "Connect" at bounding box center [103, 175] width 50 height 25
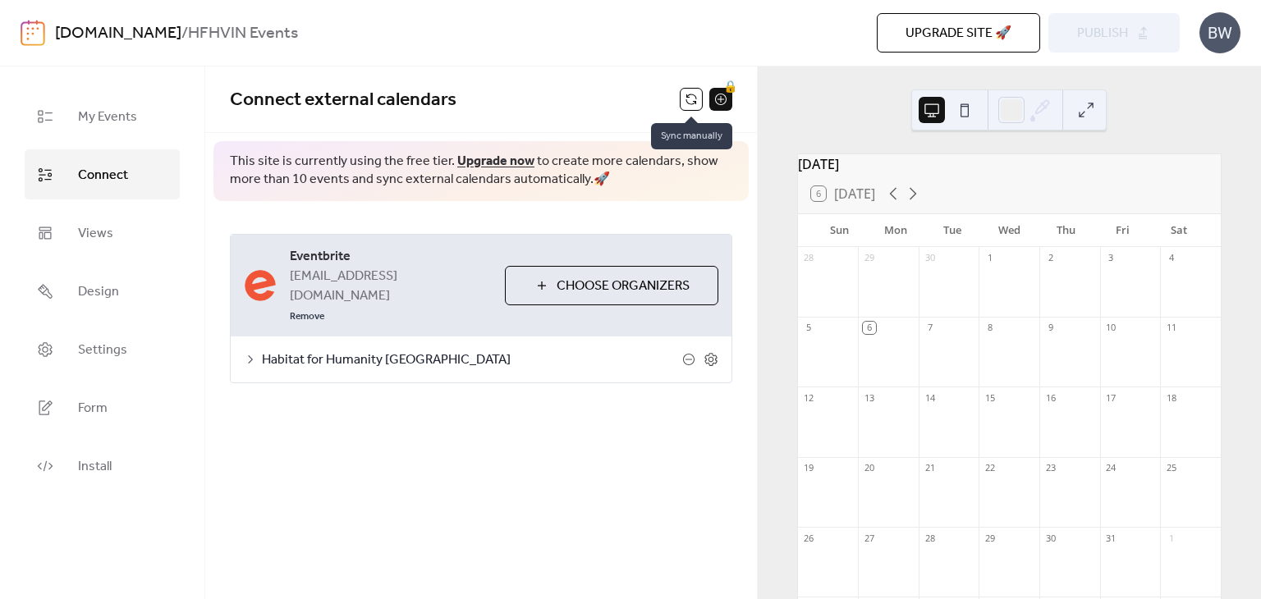
click at [694, 98] on button at bounding box center [691, 99] width 23 height 23
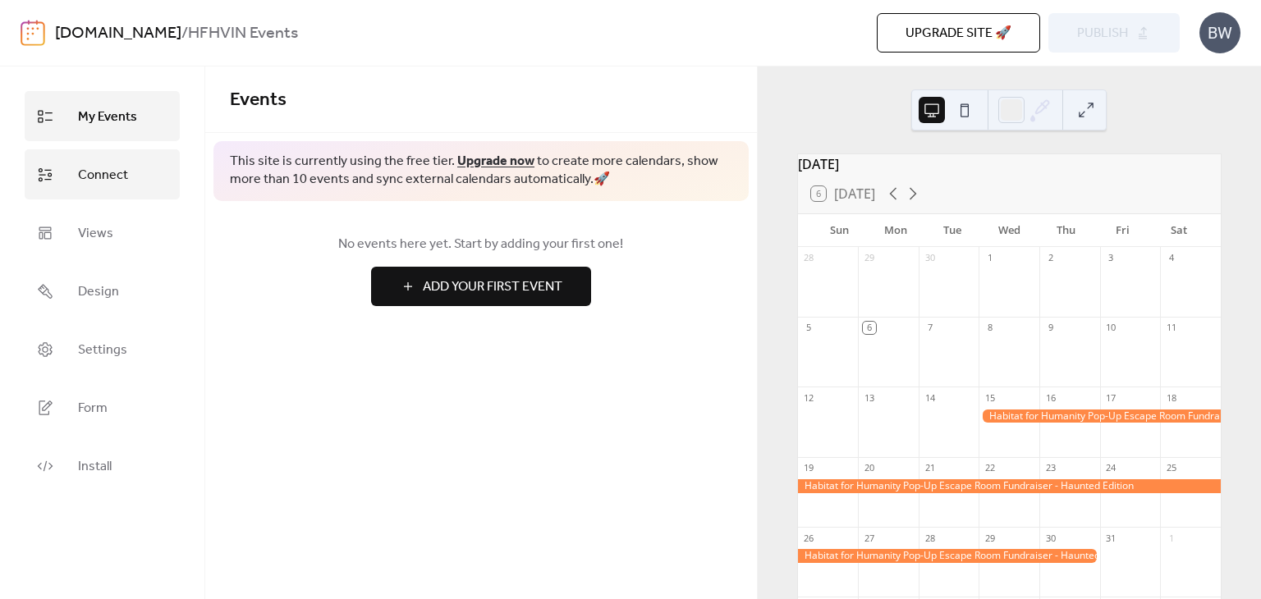
click at [91, 160] on link "Connect" at bounding box center [102, 174] width 155 height 50
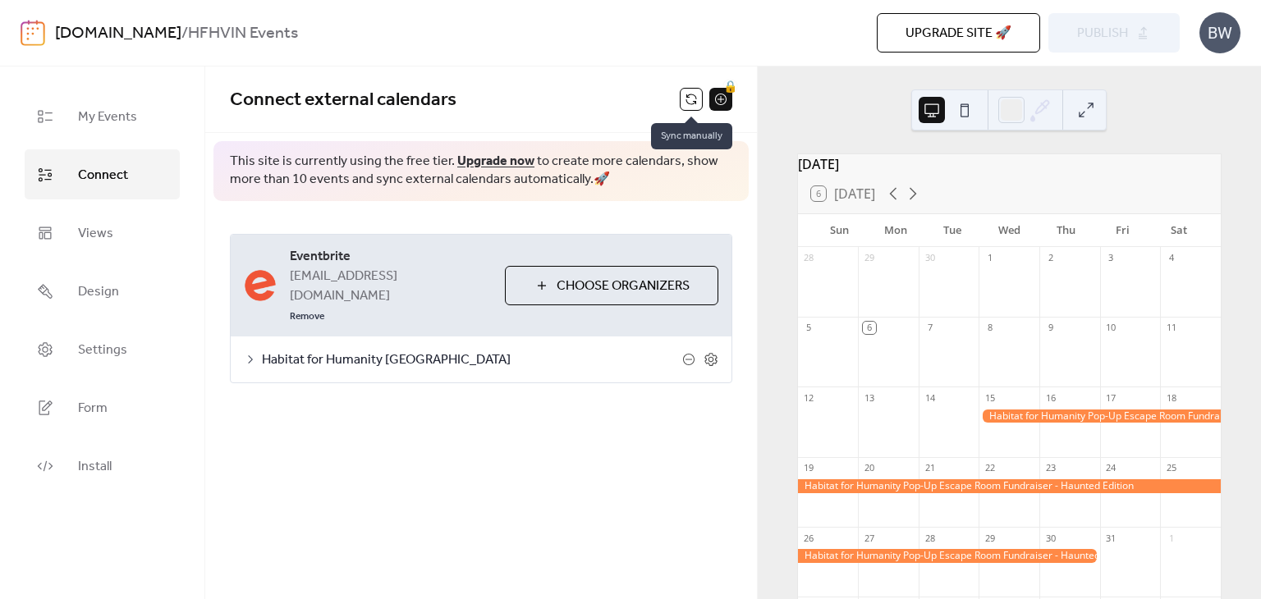
click at [696, 106] on button at bounding box center [691, 99] width 23 height 23
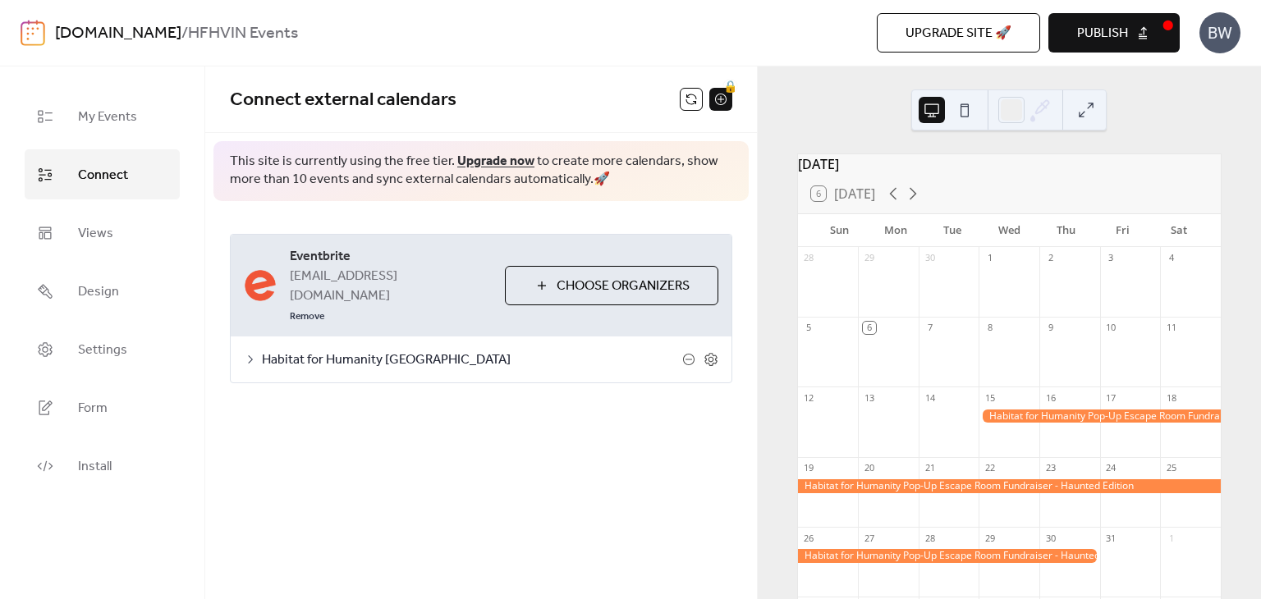
click at [1070, 34] on button "Publish" at bounding box center [1113, 32] width 131 height 39
click at [914, 204] on icon at bounding box center [913, 194] width 20 height 20
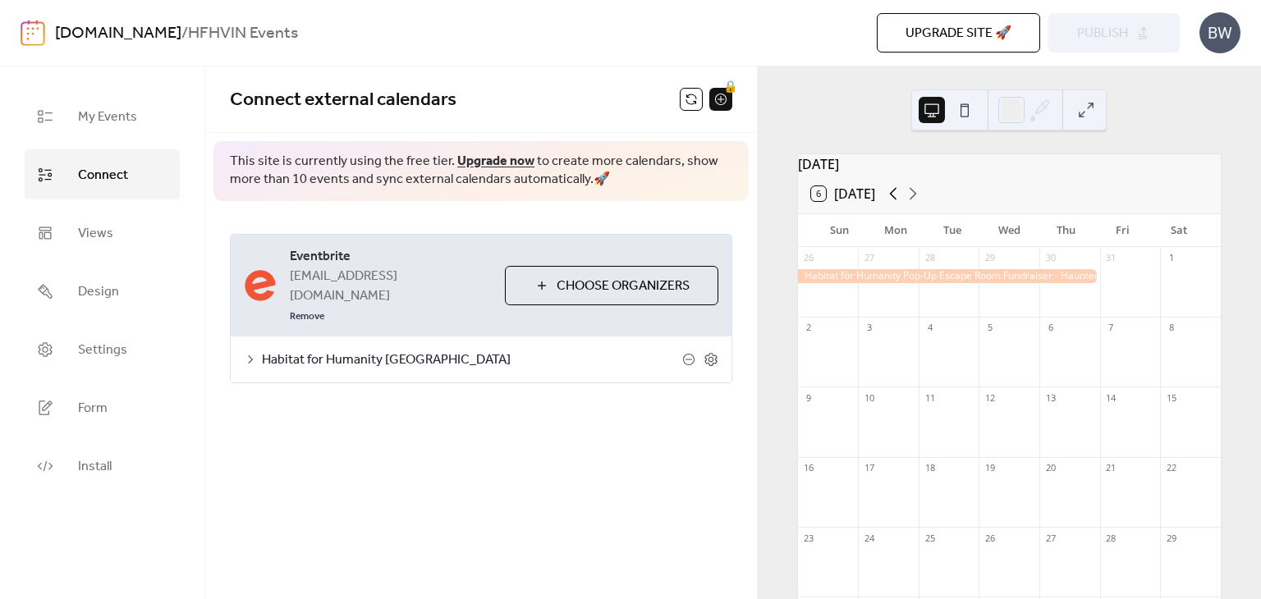
click at [888, 201] on icon at bounding box center [893, 194] width 20 height 20
